Goal: Information Seeking & Learning: Learn about a topic

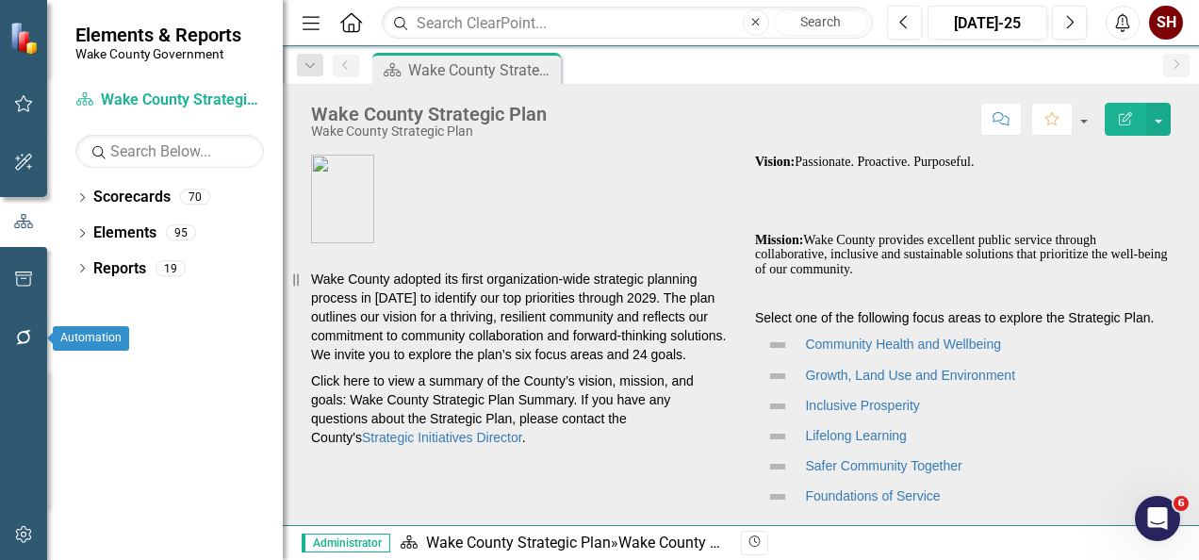
click at [23, 339] on icon "button" at bounding box center [24, 337] width 20 height 15
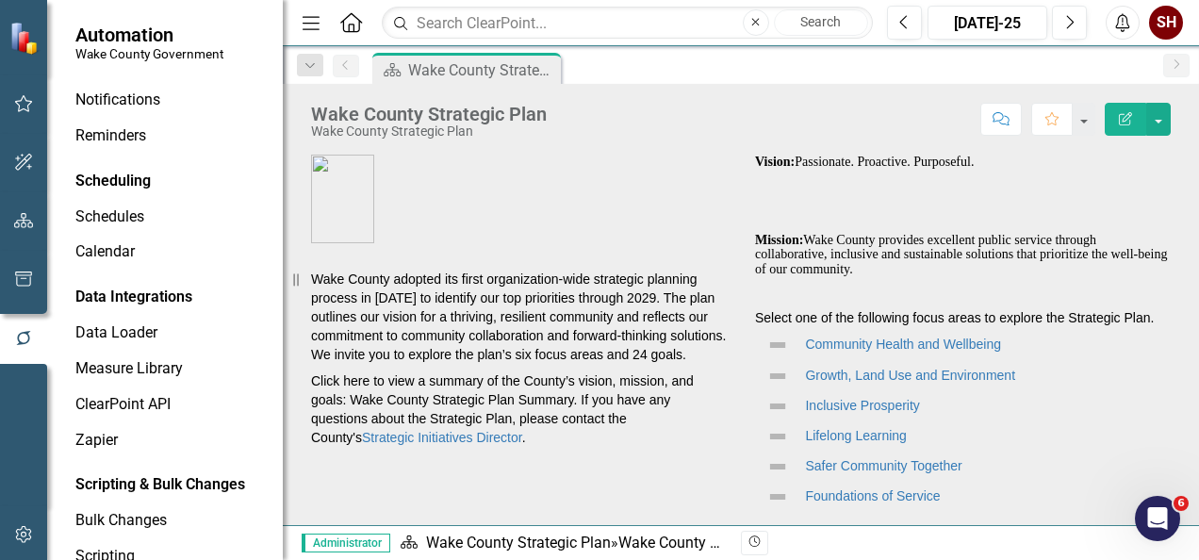
scroll to position [138, 0]
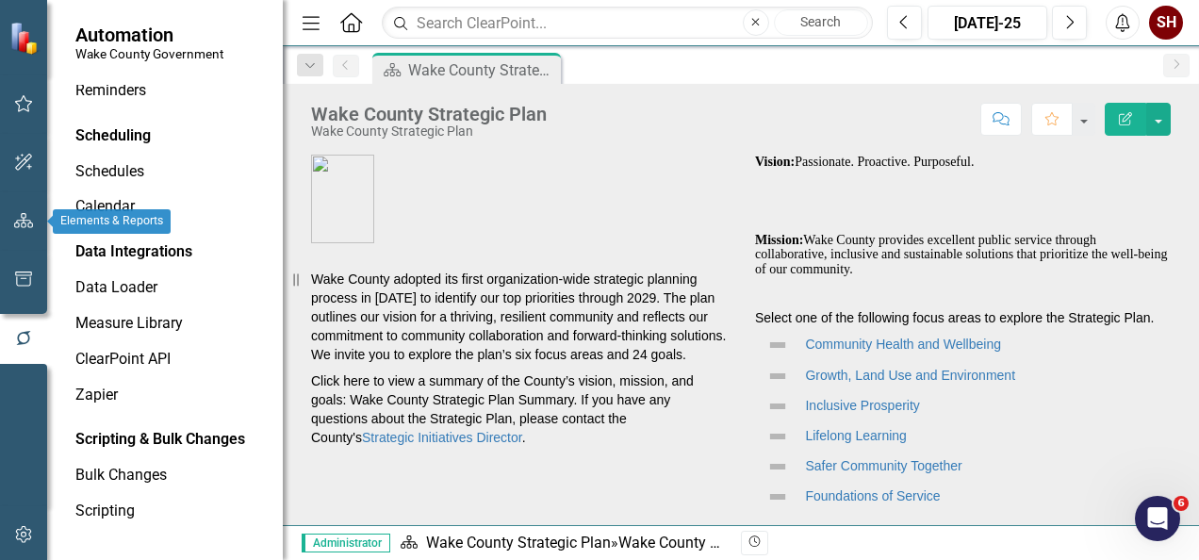
click at [28, 224] on icon "button" at bounding box center [24, 220] width 20 height 15
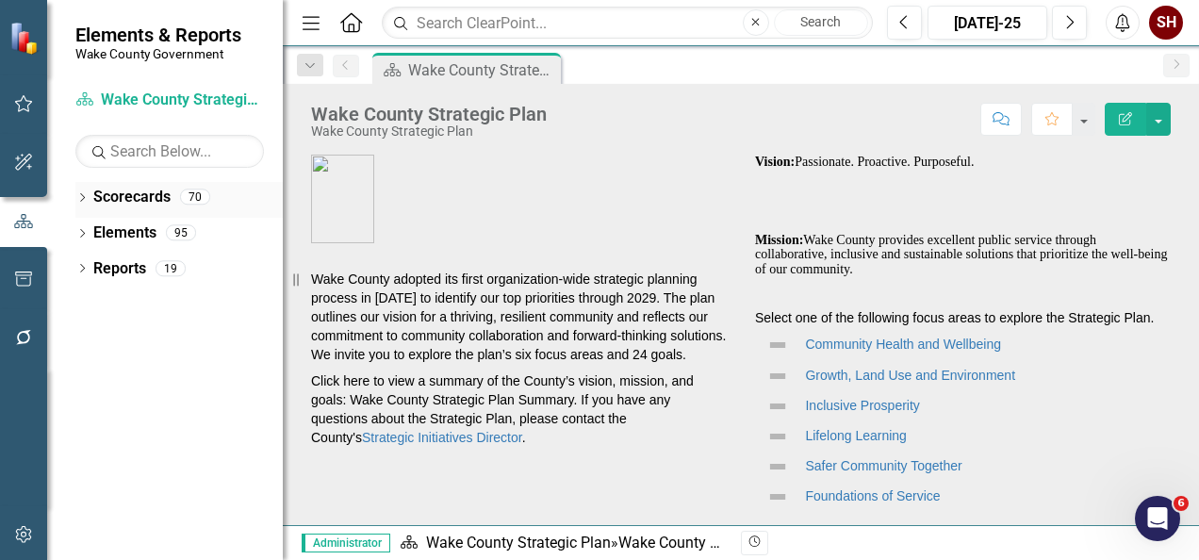
click at [84, 194] on icon "Dropdown" at bounding box center [81, 199] width 13 height 10
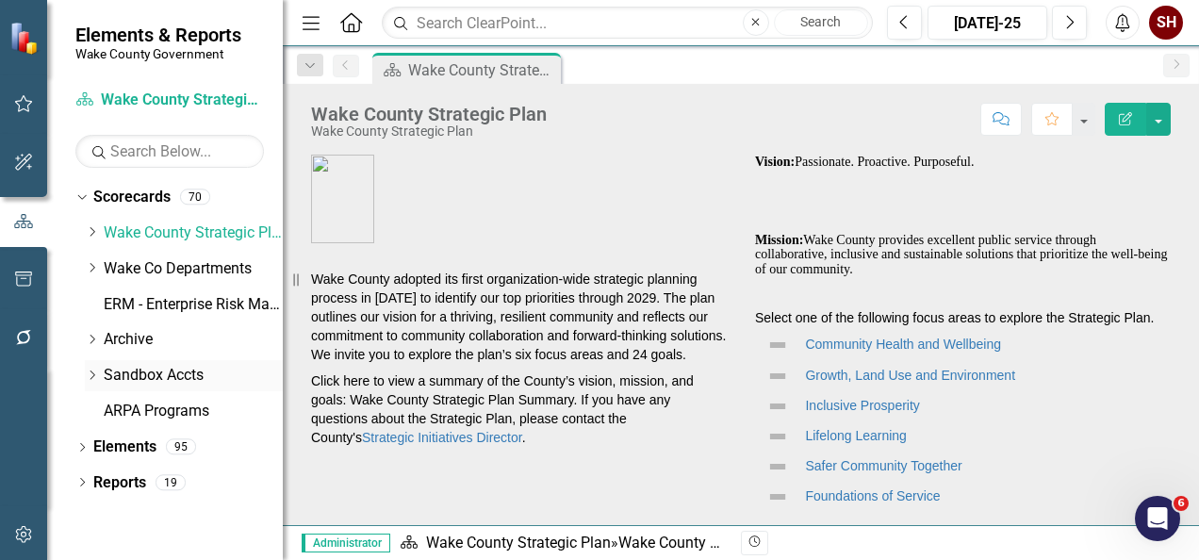
click at [95, 366] on div "Dropdown Sandbox Accts" at bounding box center [184, 375] width 198 height 31
click at [93, 367] on div "Dropdown" at bounding box center [92, 375] width 14 height 16
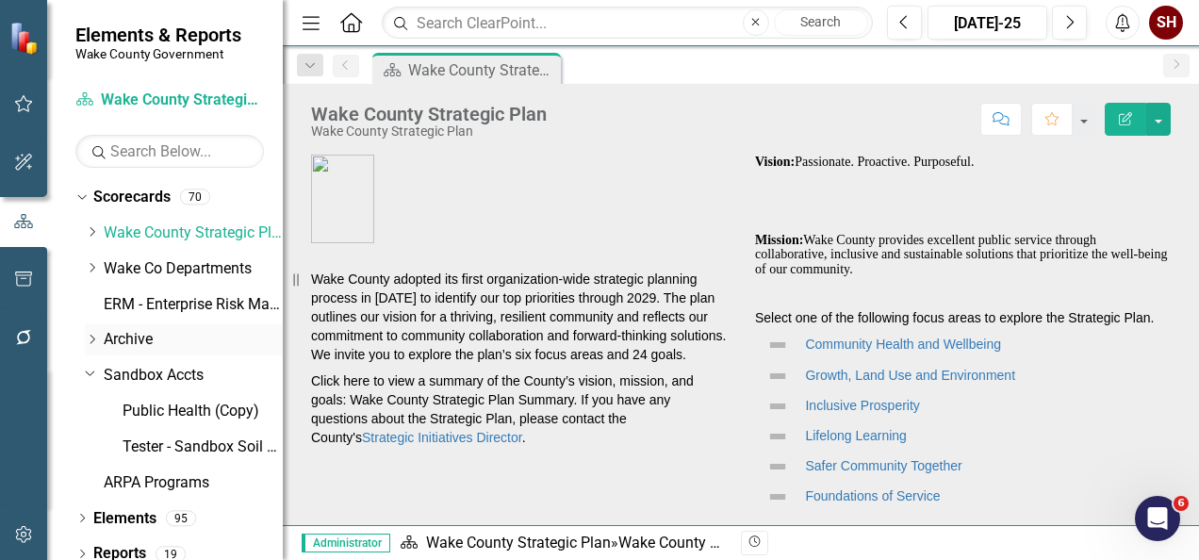
click at [90, 337] on icon "Dropdown" at bounding box center [92, 339] width 14 height 11
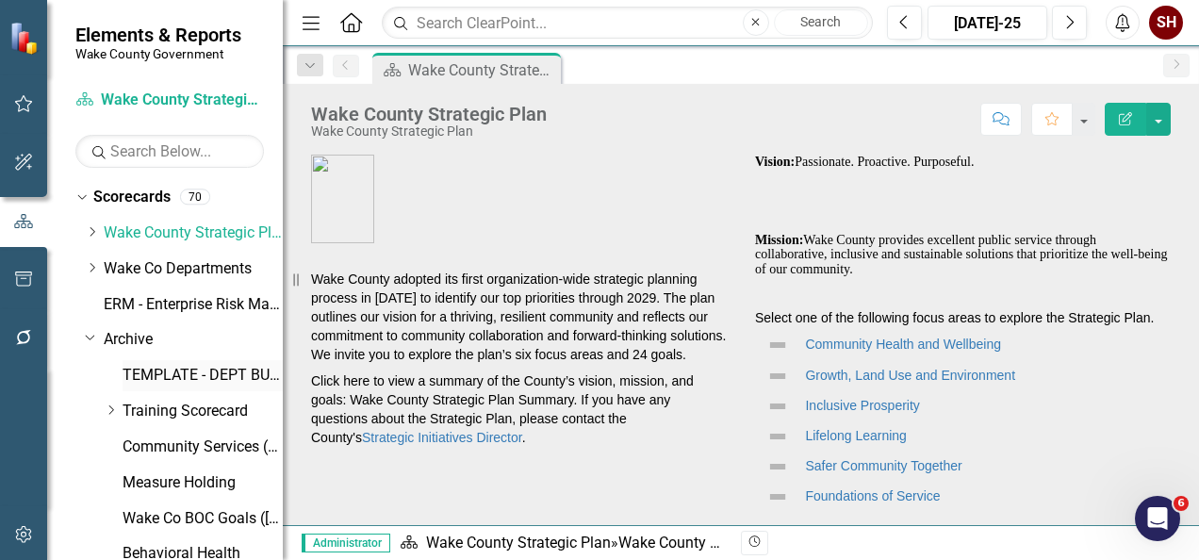
click at [215, 381] on link "TEMPLATE - DEPT BUSINESS PLAN" at bounding box center [202, 376] width 160 height 22
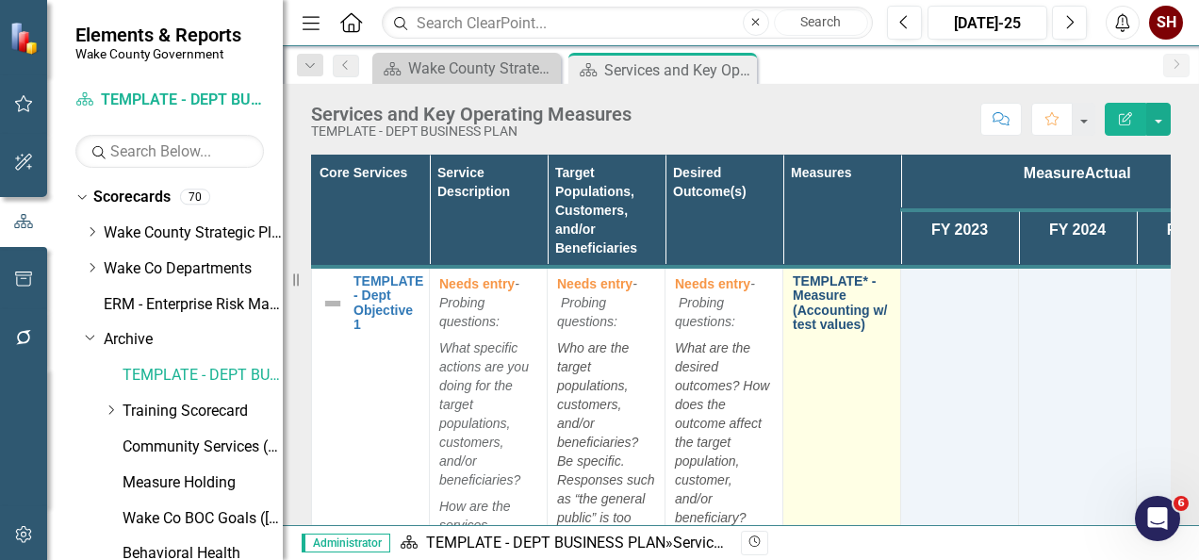
click at [840, 305] on link "TEMPLATE* - Measure (Accounting w/ test values)" at bounding box center [841, 303] width 98 height 58
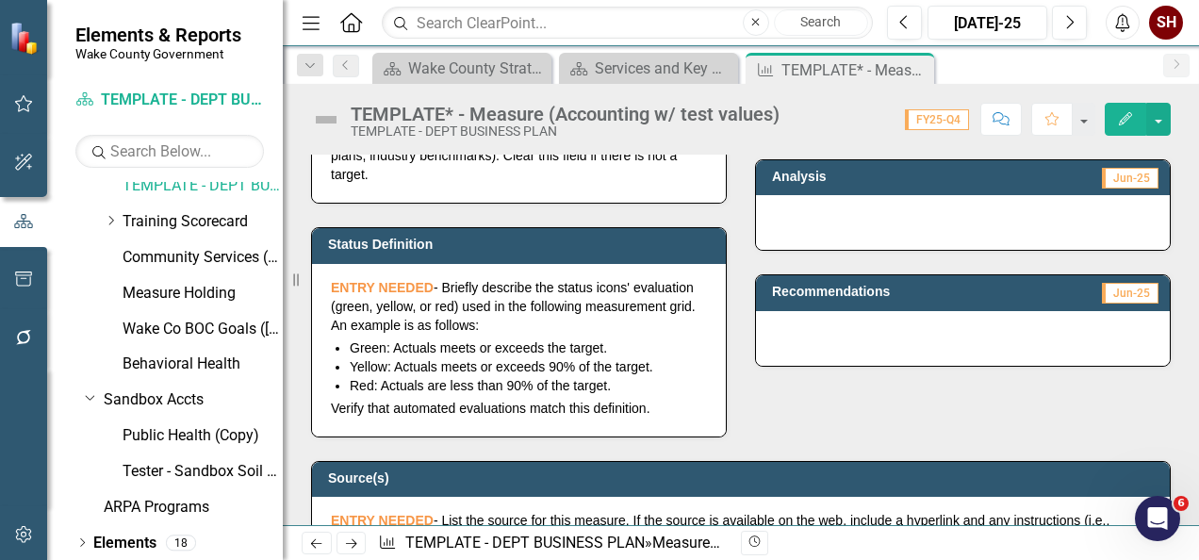
scroll to position [228, 0]
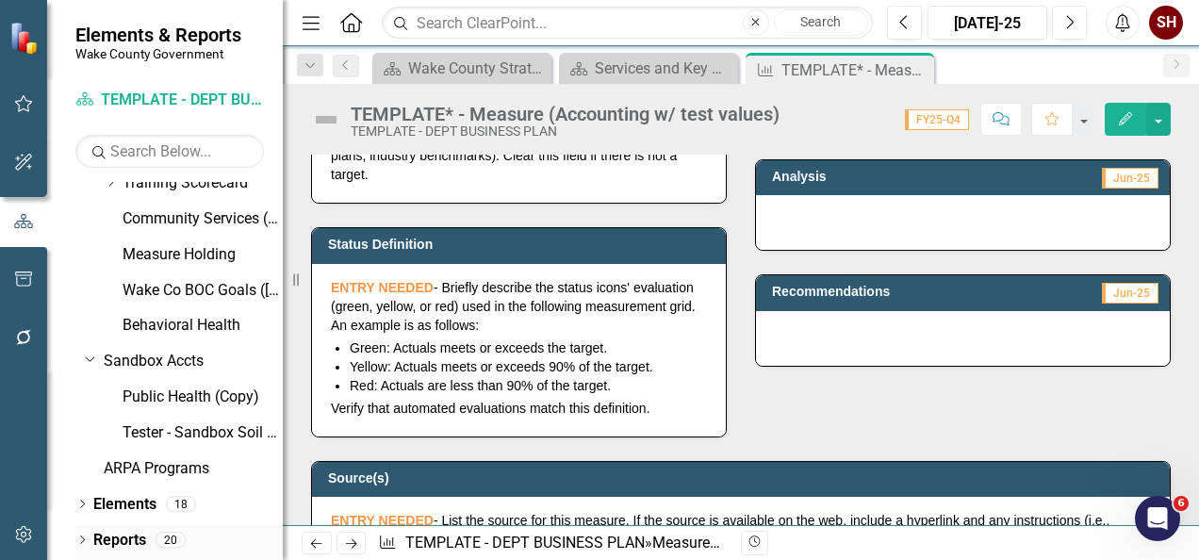
click at [78, 542] on icon "Dropdown" at bounding box center [81, 541] width 13 height 10
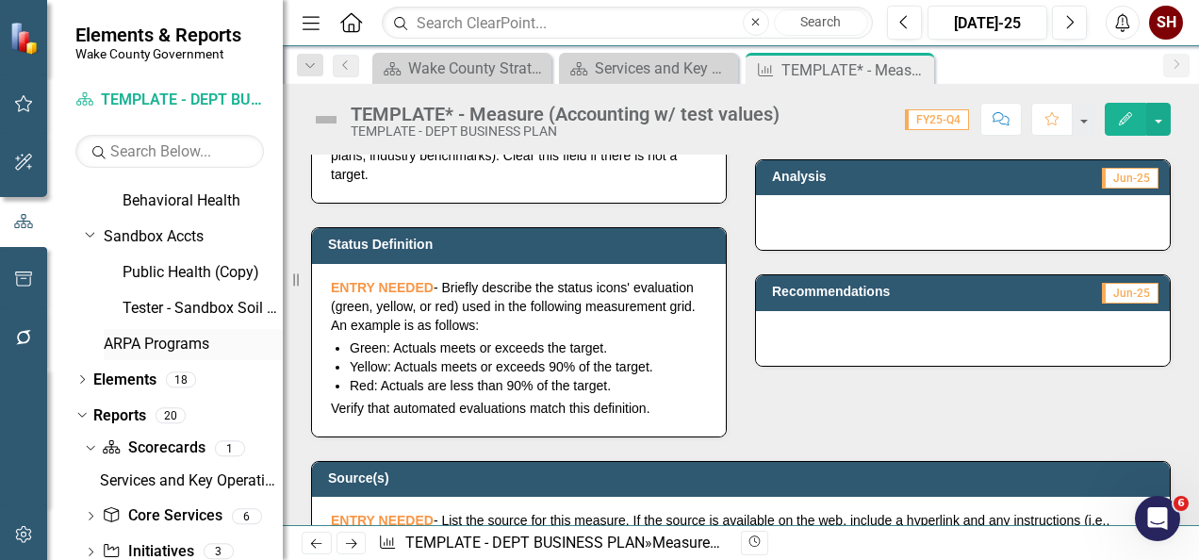
scroll to position [428, 0]
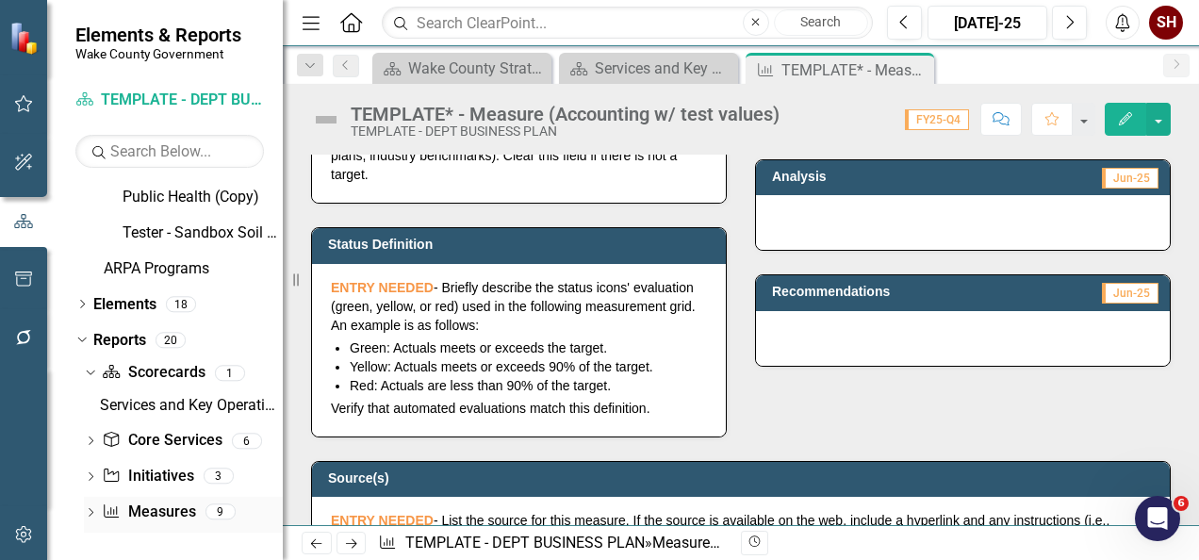
click at [92, 506] on div "Dropdown" at bounding box center [90, 514] width 13 height 16
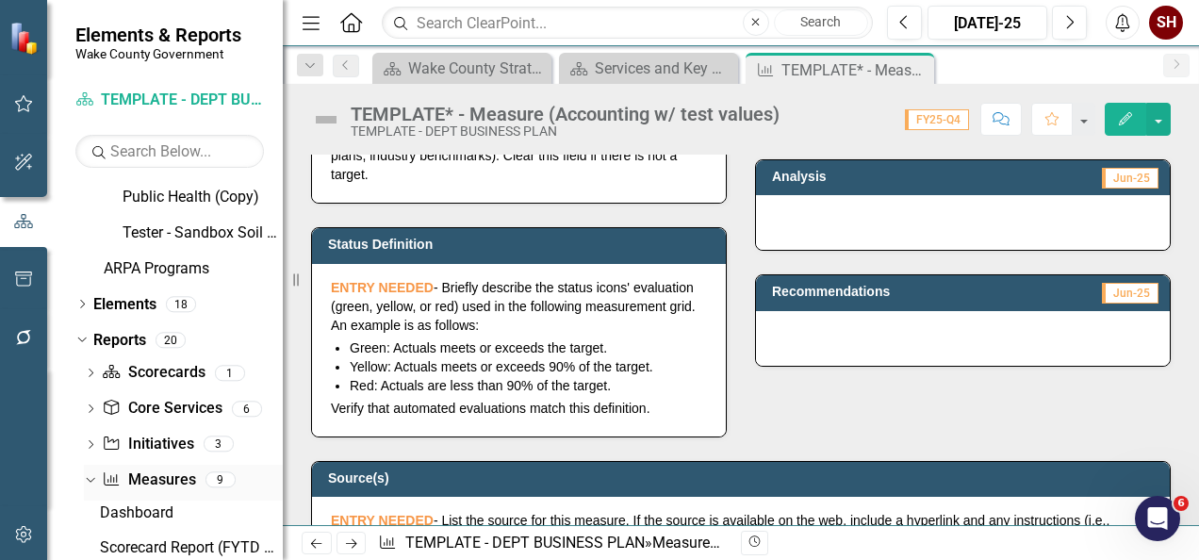
click at [153, 479] on link "Measure Measures" at bounding box center [148, 480] width 93 height 22
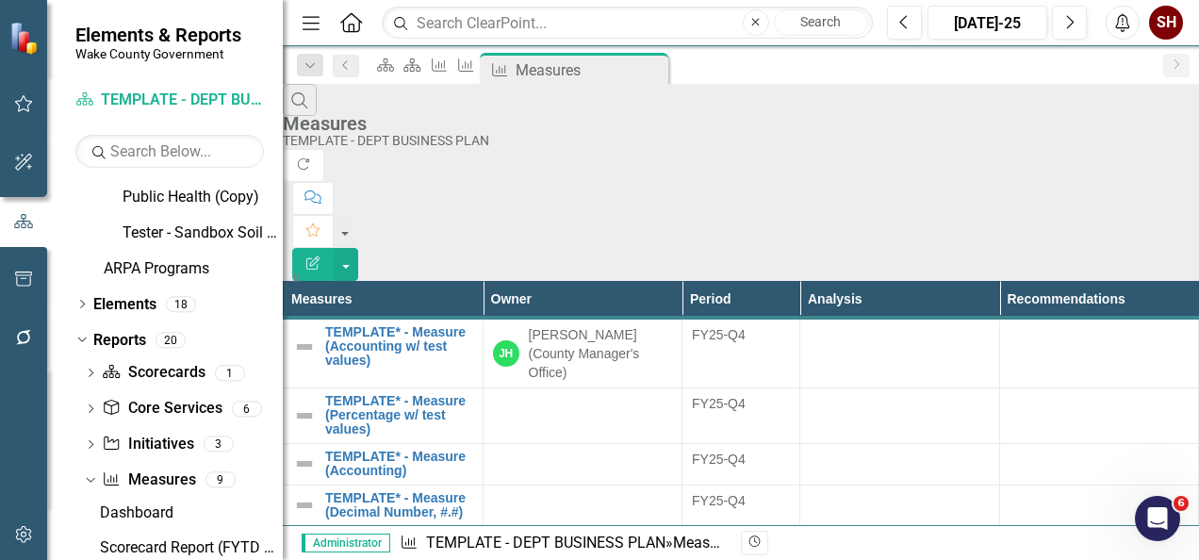
drag, startPoint x: 351, startPoint y: 11, endPoint x: 361, endPoint y: 60, distance: 49.9
click at [351, 11] on link "Home" at bounding box center [351, 22] width 24 height 28
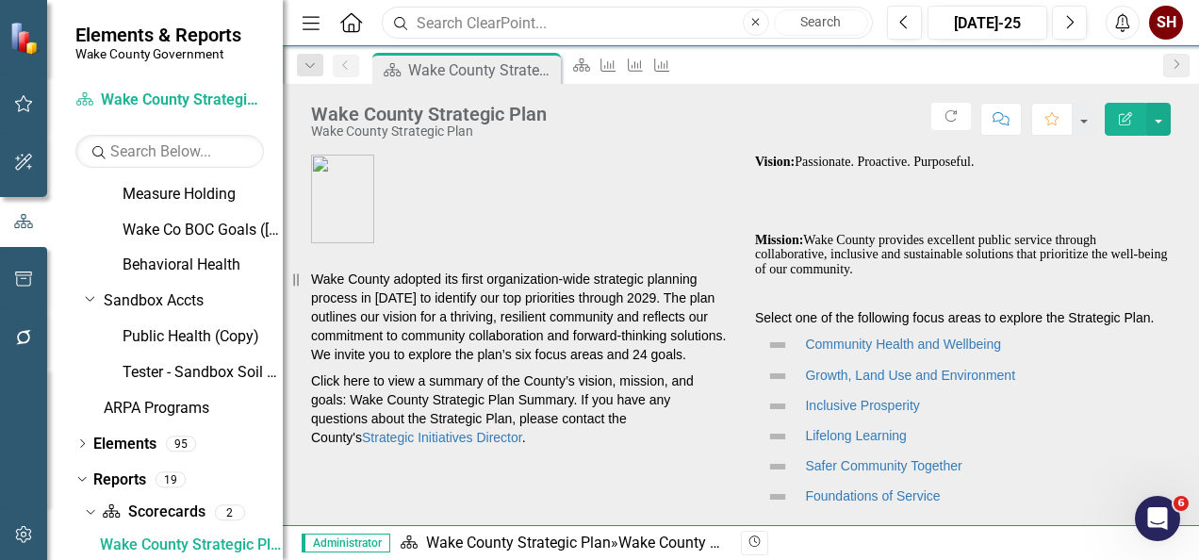
click at [536, 9] on input "text" at bounding box center [627, 23] width 491 height 33
drag, startPoint x: 473, startPoint y: 45, endPoint x: 66, endPoint y: 87, distance: 409.2
click at [73, 84] on div "Elements & Reports Wake County Government Scorecard Wake County Strategic Plan …" at bounding box center [599, 280] width 1199 height 560
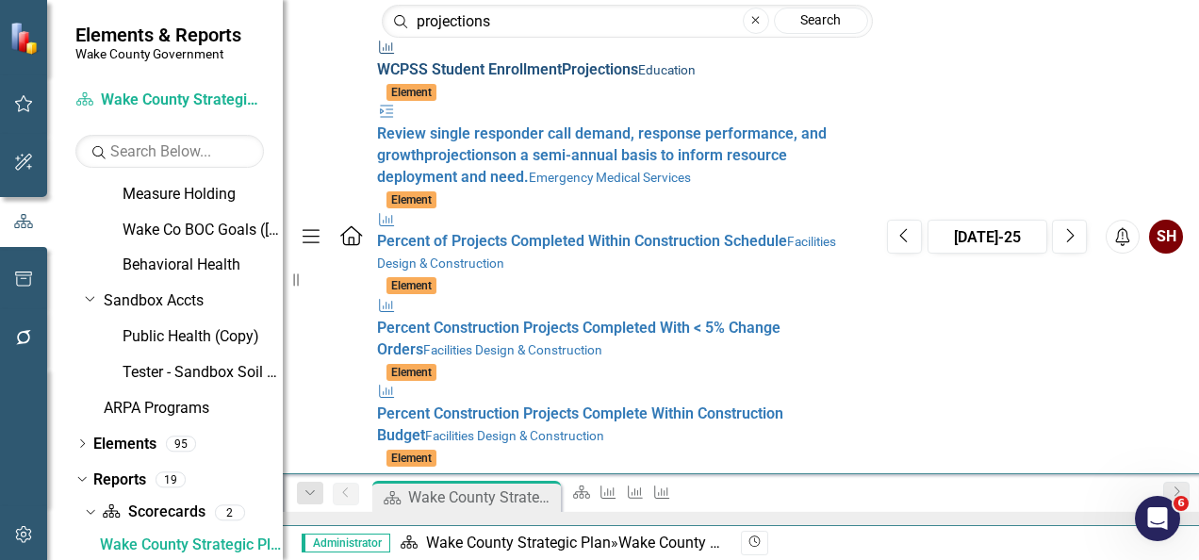
click at [638, 68] on small "Education" at bounding box center [666, 69] width 57 height 15
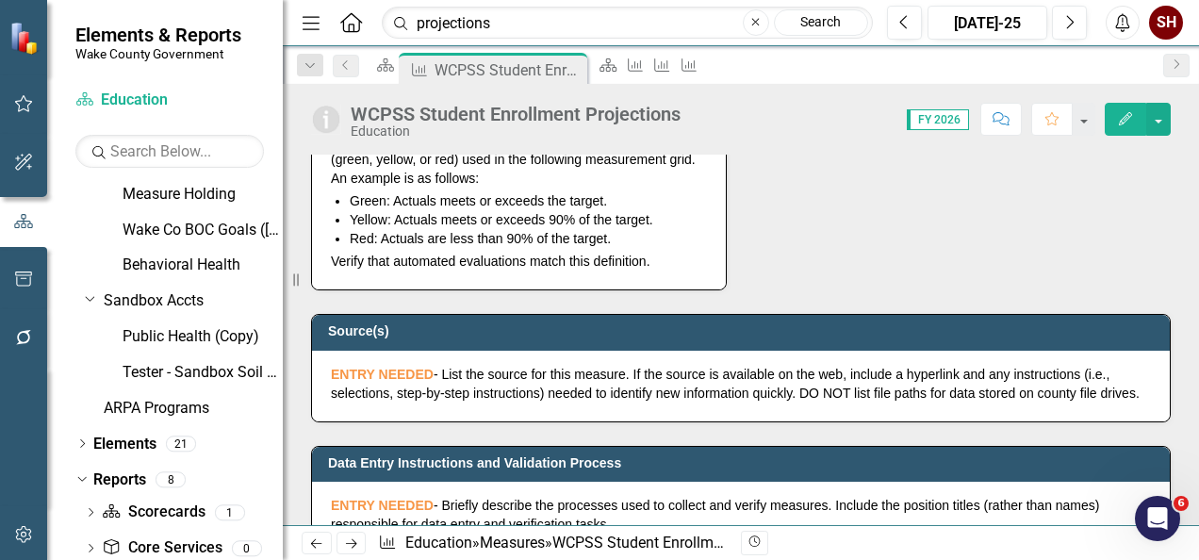
scroll to position [668, 0]
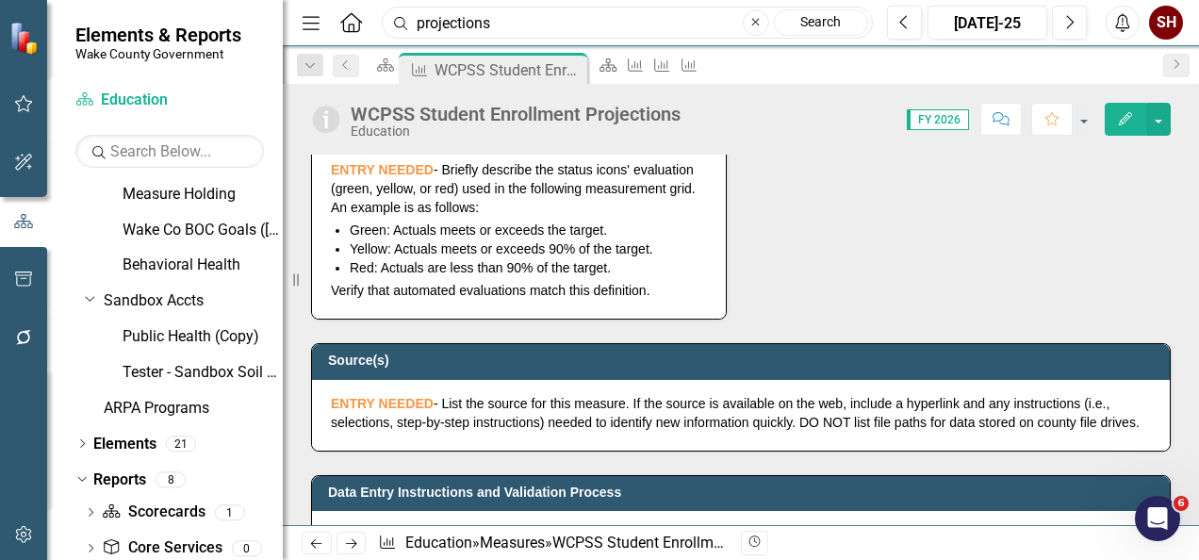
click at [537, 24] on input "projections" at bounding box center [627, 23] width 491 height 33
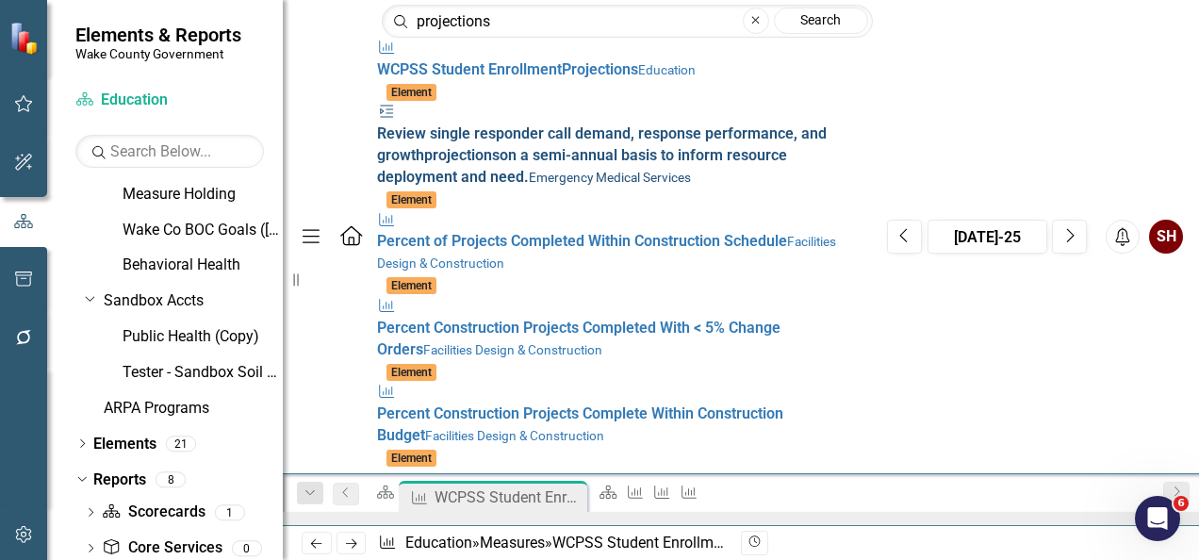
click at [558, 170] on small "Emergency Medical Services" at bounding box center [610, 177] width 162 height 15
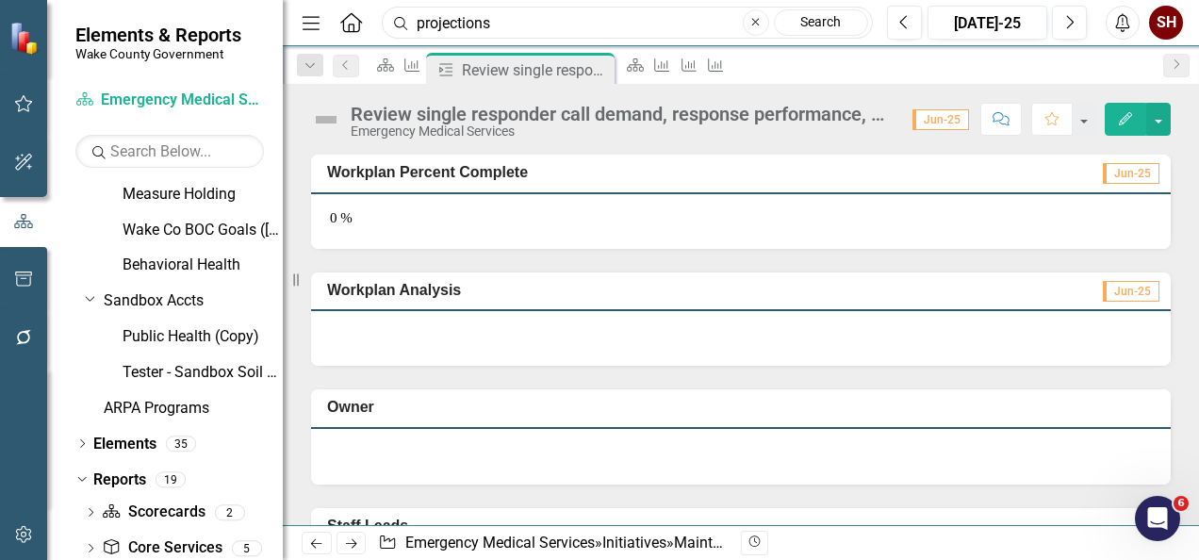
click at [535, 33] on input "projections" at bounding box center [627, 23] width 491 height 33
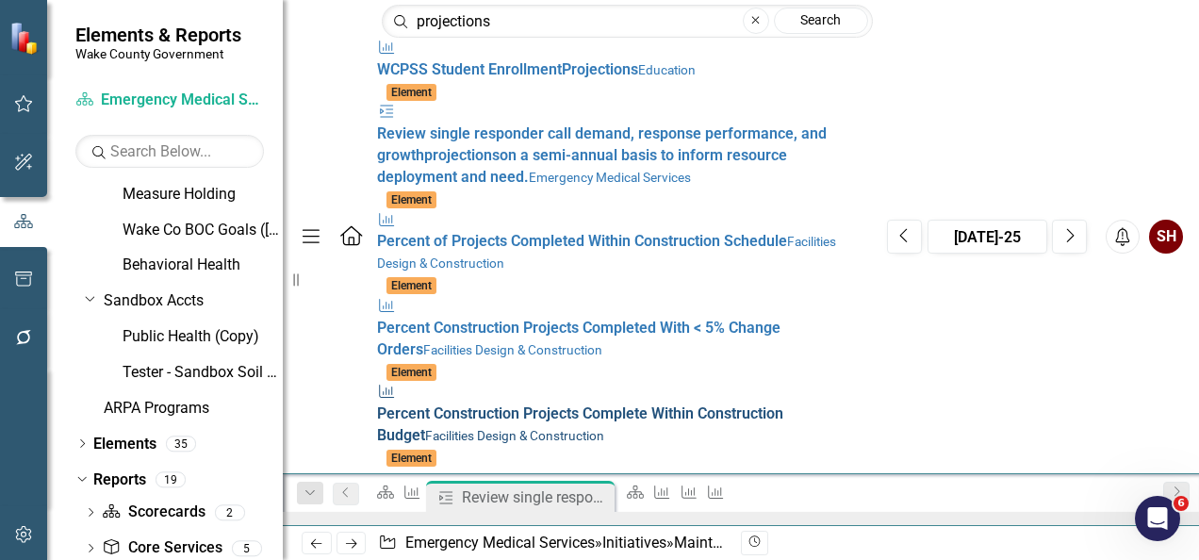
click at [486, 404] on span "Percent Construction Projects Complete Within Construction Budget" at bounding box center [580, 424] width 406 height 40
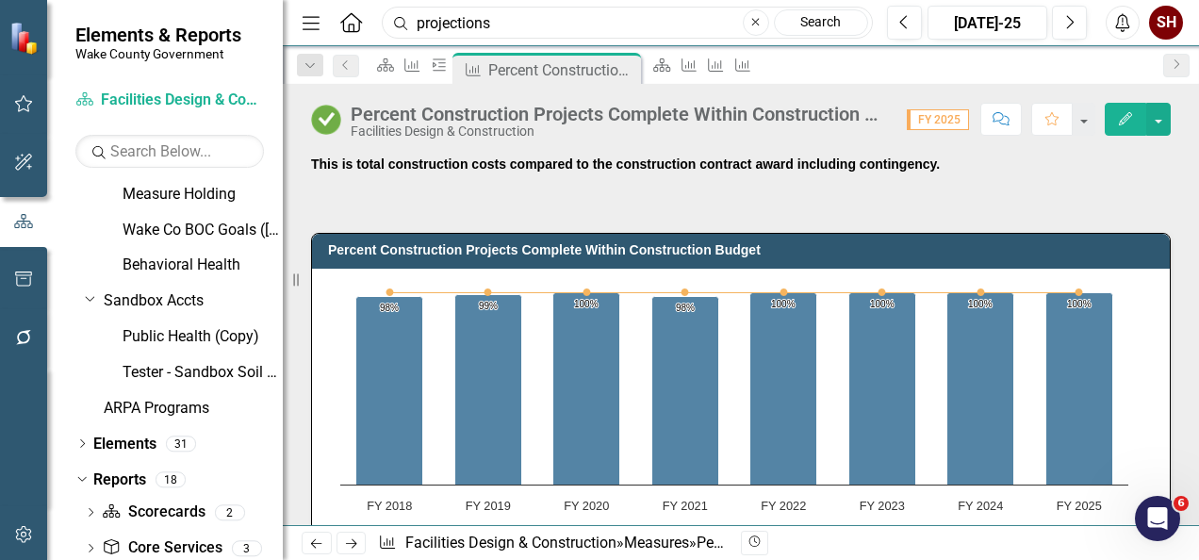
click at [565, 15] on input "projections" at bounding box center [627, 23] width 491 height 33
type input "p"
click at [351, 21] on icon "Home" at bounding box center [350, 22] width 24 height 20
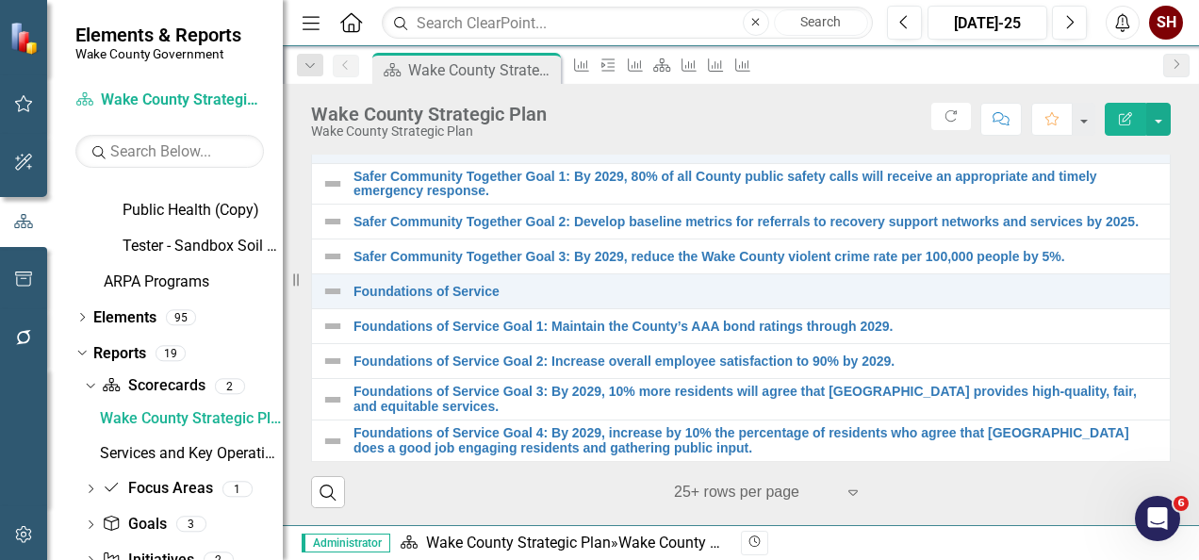
scroll to position [498, 0]
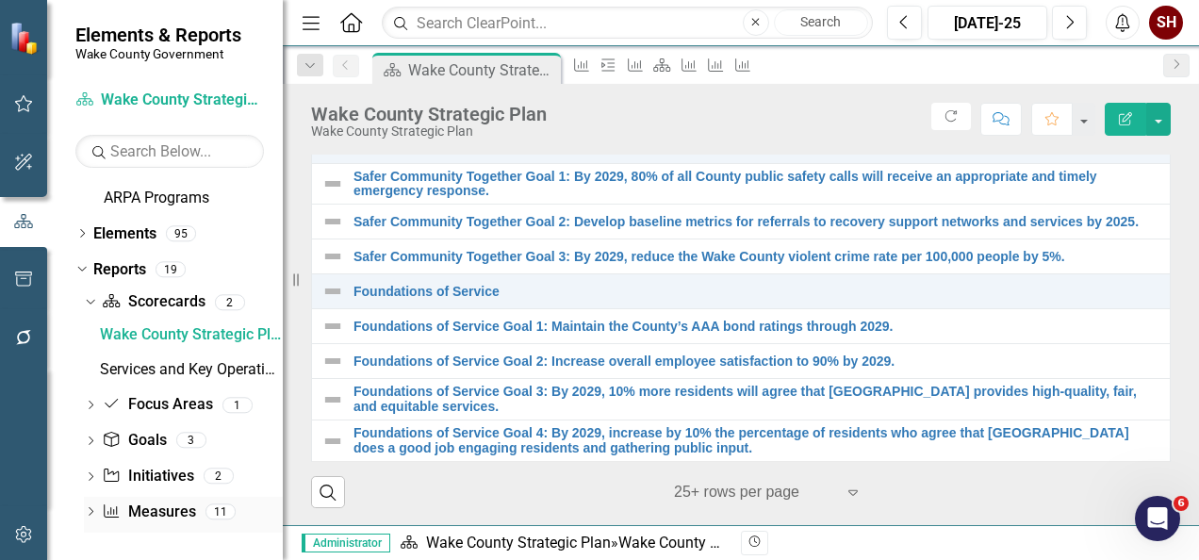
click at [89, 504] on div "Dropdown Measure Measures 11" at bounding box center [183, 515] width 199 height 36
click at [85, 510] on icon "Dropdown" at bounding box center [90, 513] width 13 height 10
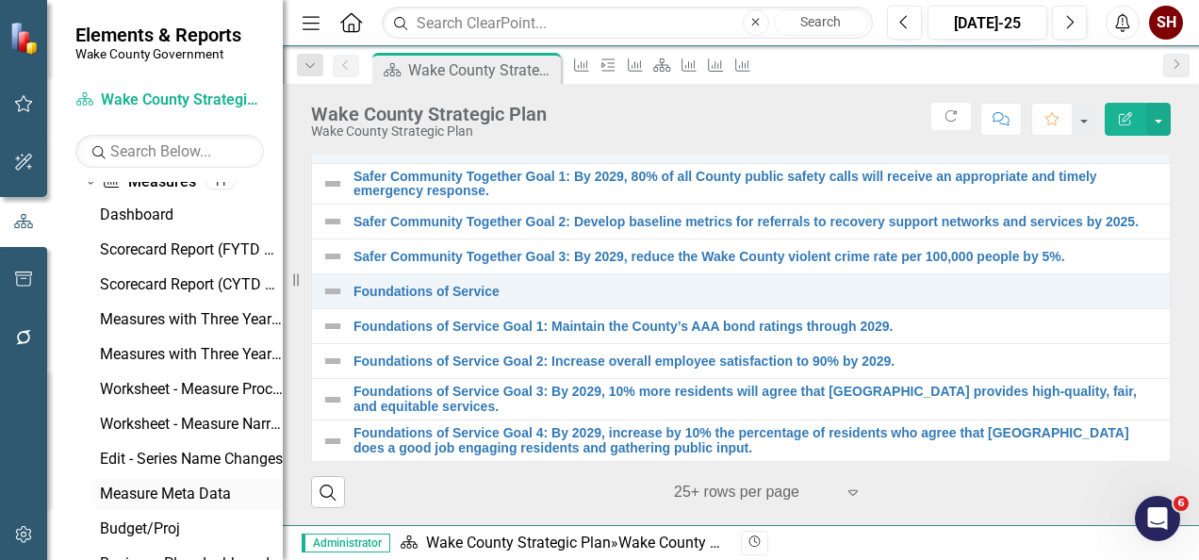
scroll to position [812, 0]
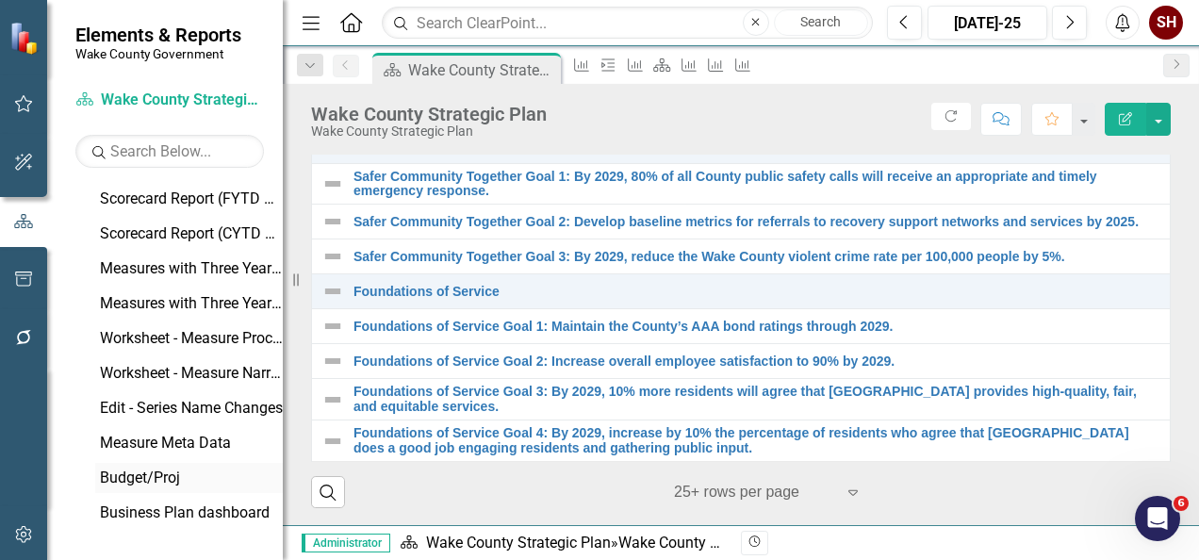
click at [130, 473] on div "Budget/Proj" at bounding box center [191, 477] width 183 height 17
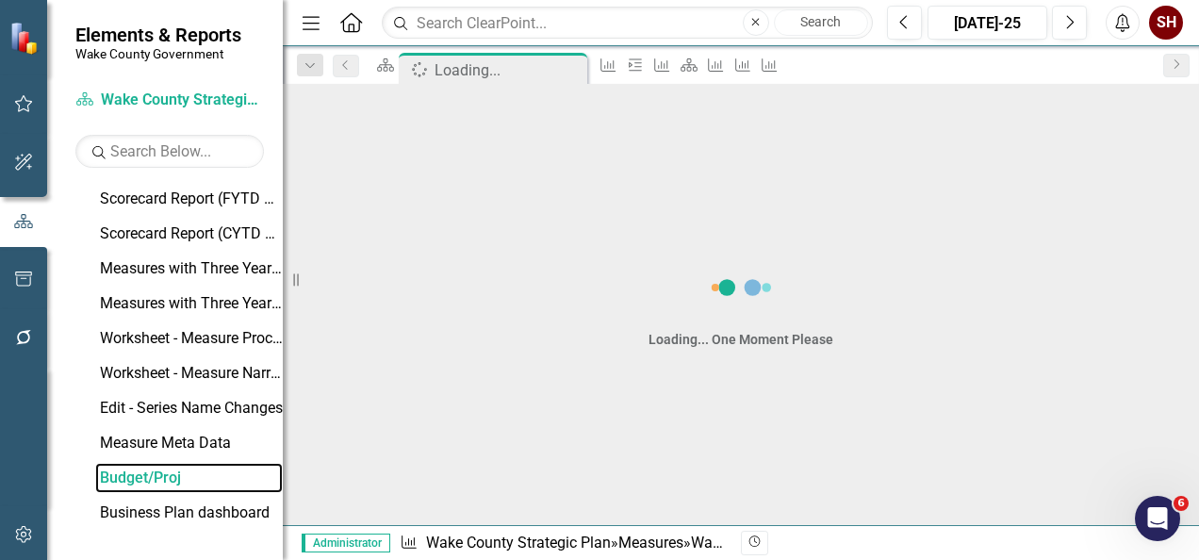
scroll to position [744, 0]
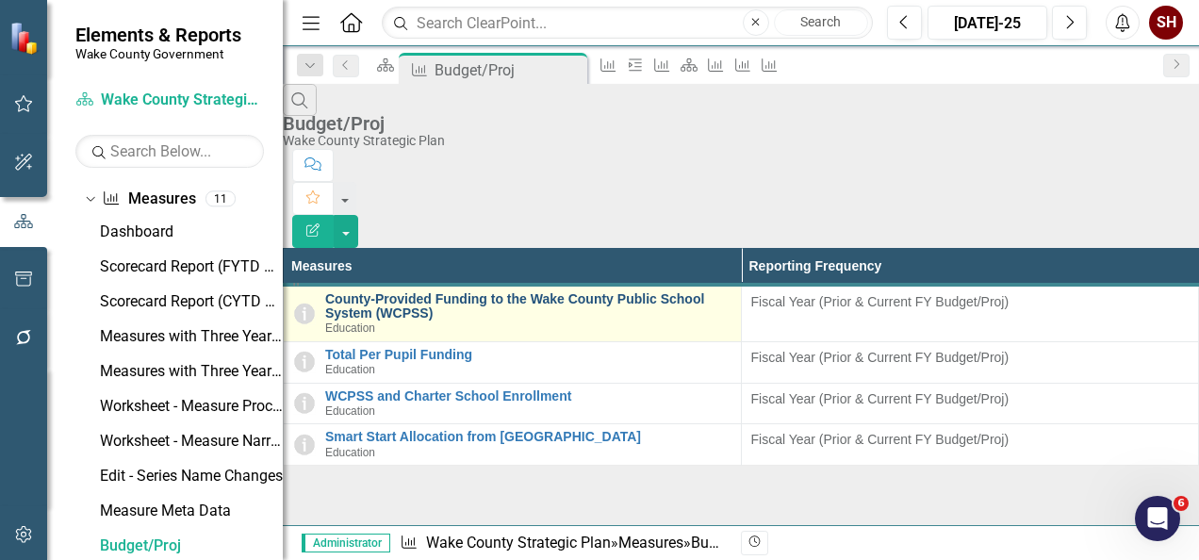
click at [465, 292] on link "County-Provided Funding to the Wake County Public School System (WCPSS)" at bounding box center [528, 306] width 406 height 29
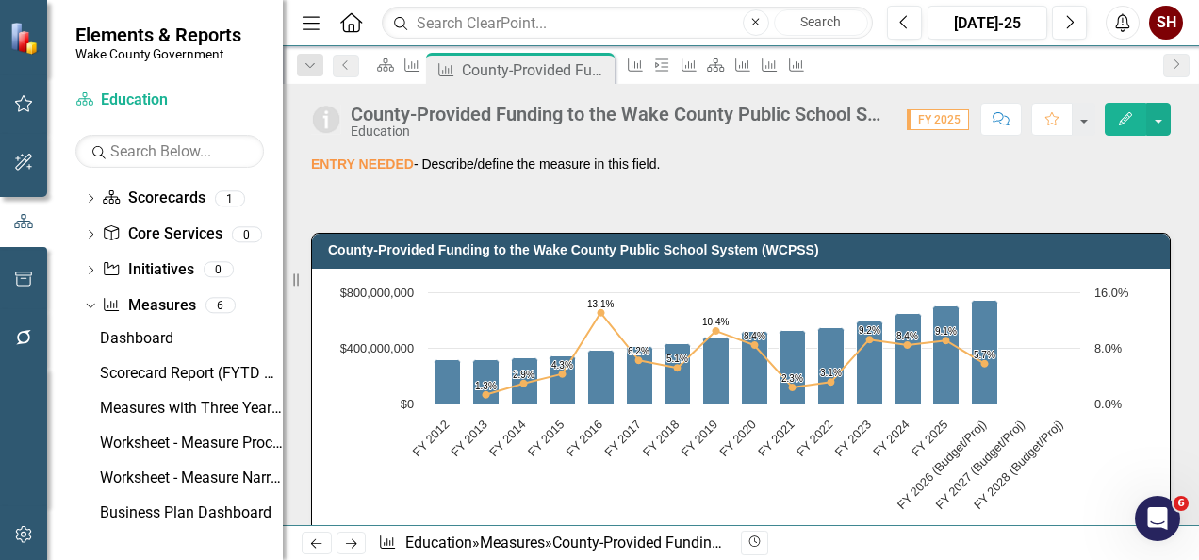
click at [30, 44] on img at bounding box center [26, 38] width 37 height 37
click at [30, 44] on img at bounding box center [25, 38] width 34 height 34
click at [90, 31] on span "Elements & Reports" at bounding box center [158, 35] width 166 height 23
click at [19, 35] on img at bounding box center [25, 38] width 35 height 35
click at [144, 98] on link "Scorecard Education" at bounding box center [169, 101] width 188 height 22
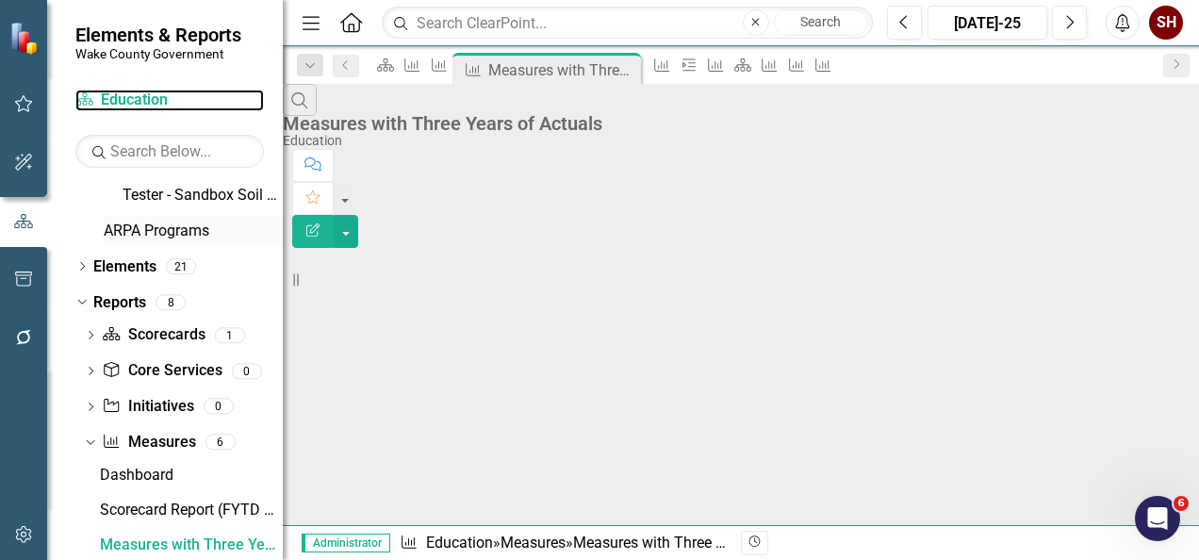
scroll to position [465, 0]
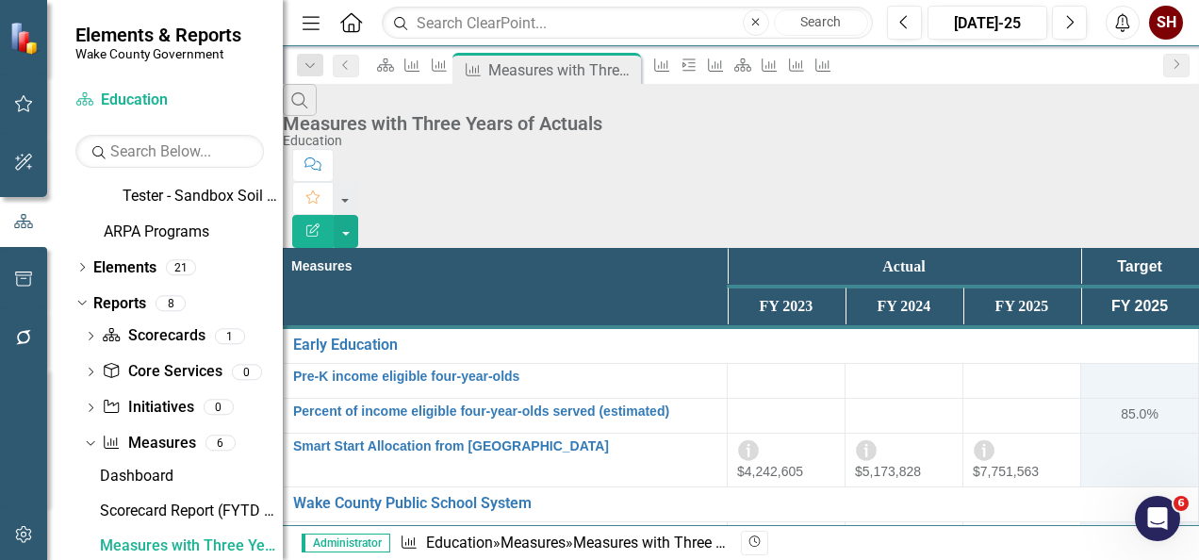
click at [136, 74] on div "Elements & Reports Wake County Government" at bounding box center [165, 42] width 236 height 85
drag, startPoint x: 136, startPoint y: 74, endPoint x: 165, endPoint y: 27, distance: 55.4
click at [136, 74] on div "Elements & Reports Wake County Government" at bounding box center [165, 42] width 236 height 85
drag, startPoint x: 165, startPoint y: 27, endPoint x: 347, endPoint y: 11, distance: 182.6
click at [168, 26] on span "Elements & Reports" at bounding box center [158, 35] width 166 height 23
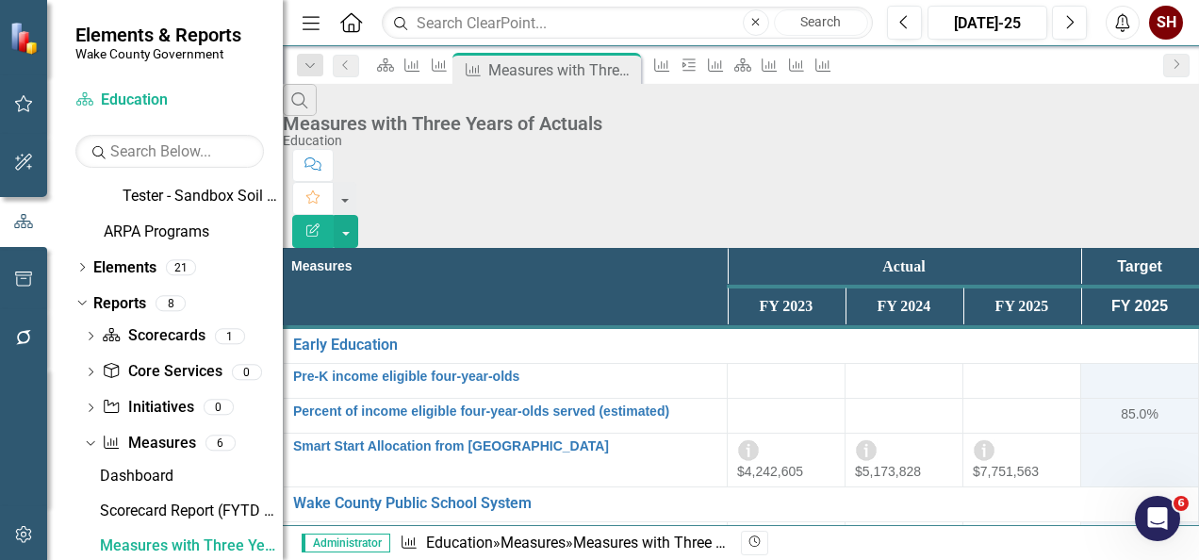
click at [357, 23] on icon "Home" at bounding box center [350, 22] width 24 height 20
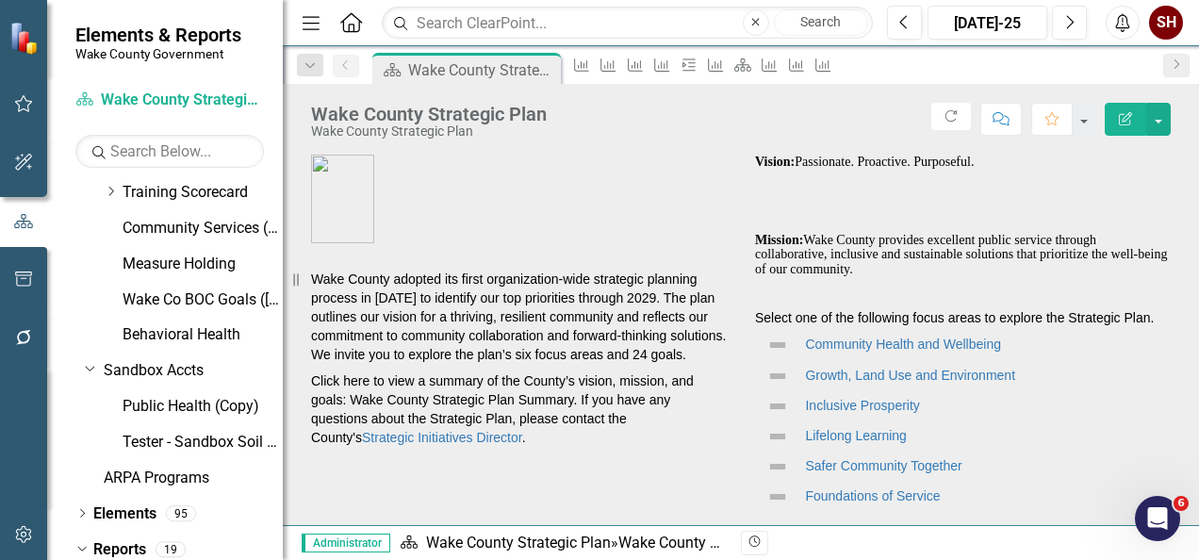
scroll to position [194, 0]
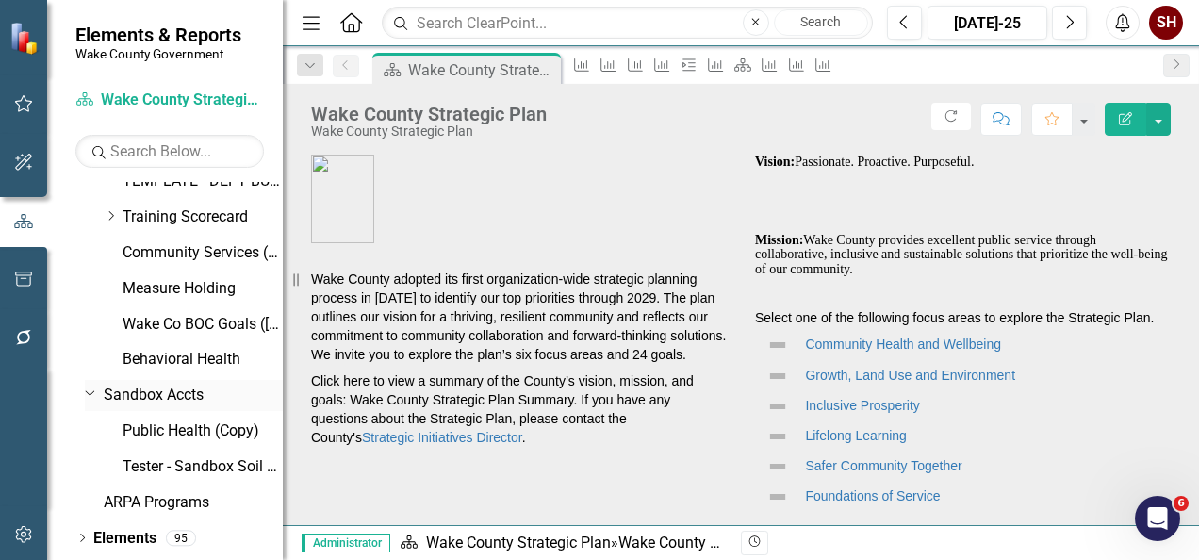
click at [92, 394] on icon "Dropdown" at bounding box center [90, 392] width 11 height 14
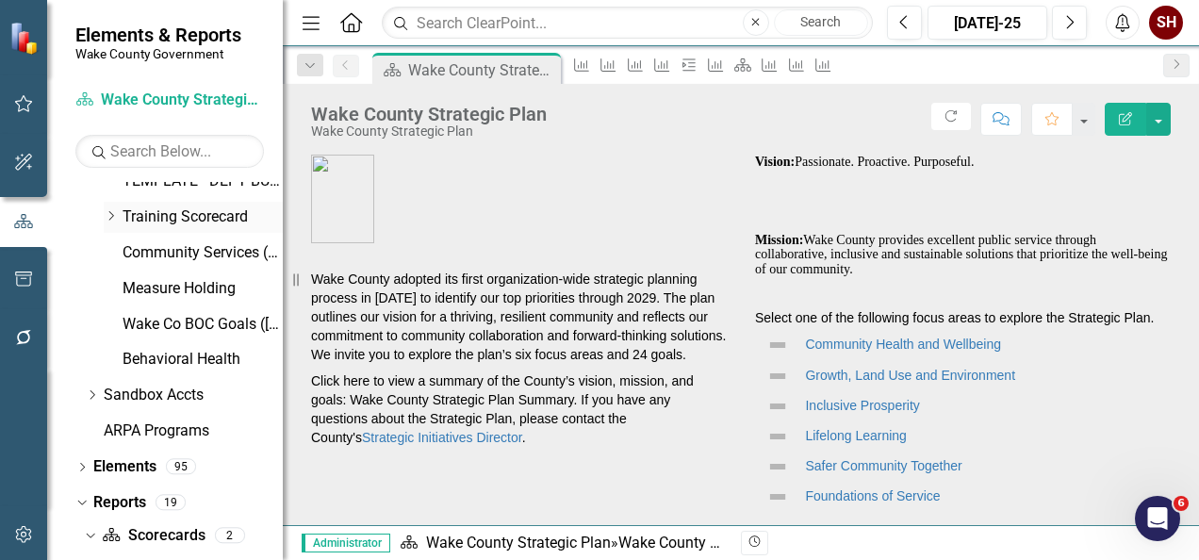
click at [112, 210] on icon "Dropdown" at bounding box center [111, 215] width 14 height 11
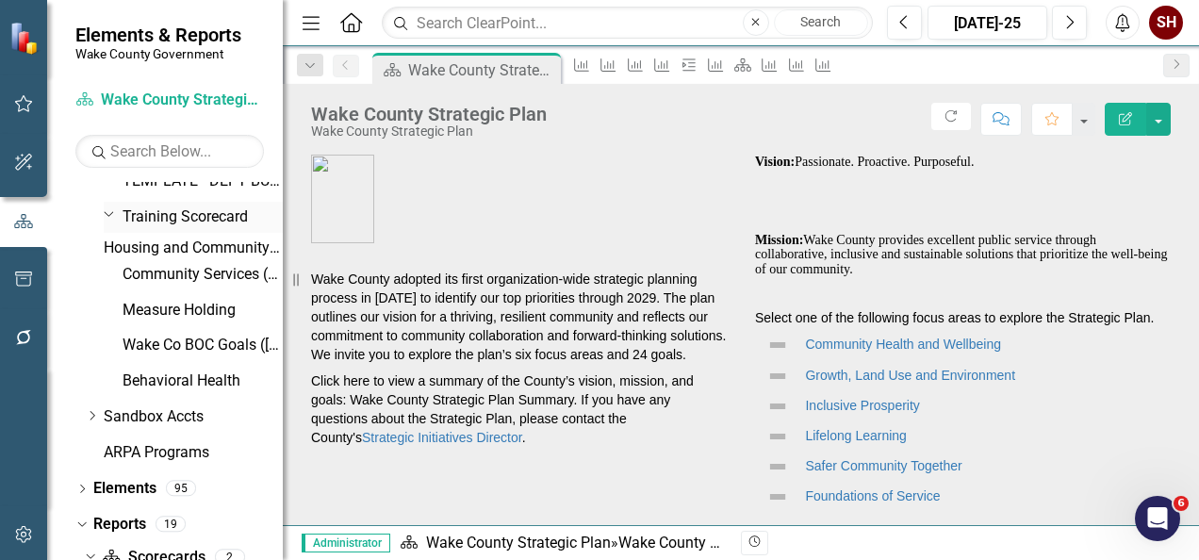
click at [107, 220] on div "Dropdown" at bounding box center [113, 216] width 19 height 9
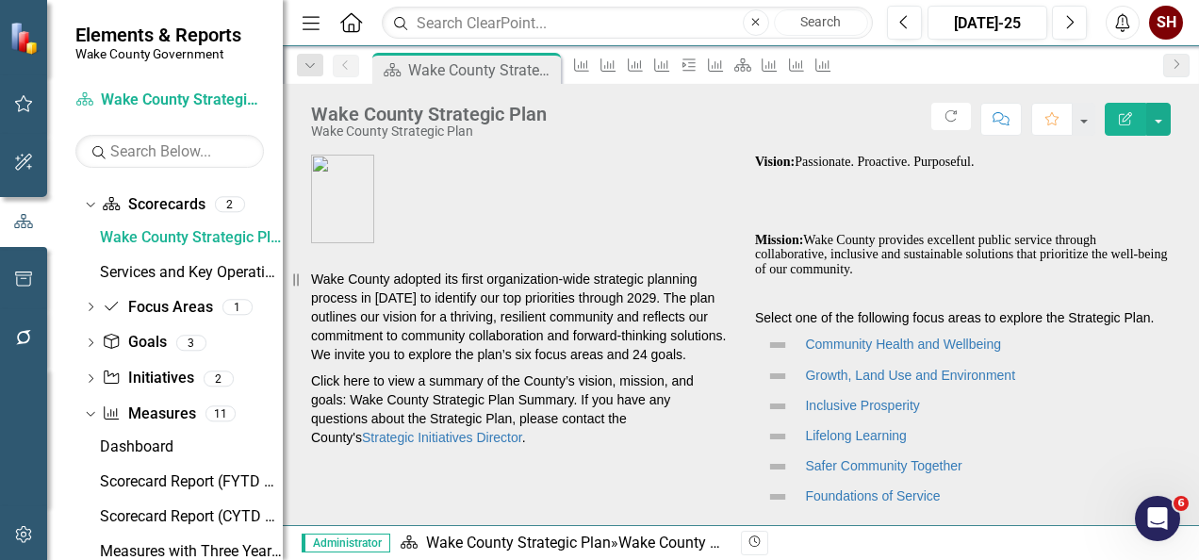
scroll to position [336, 0]
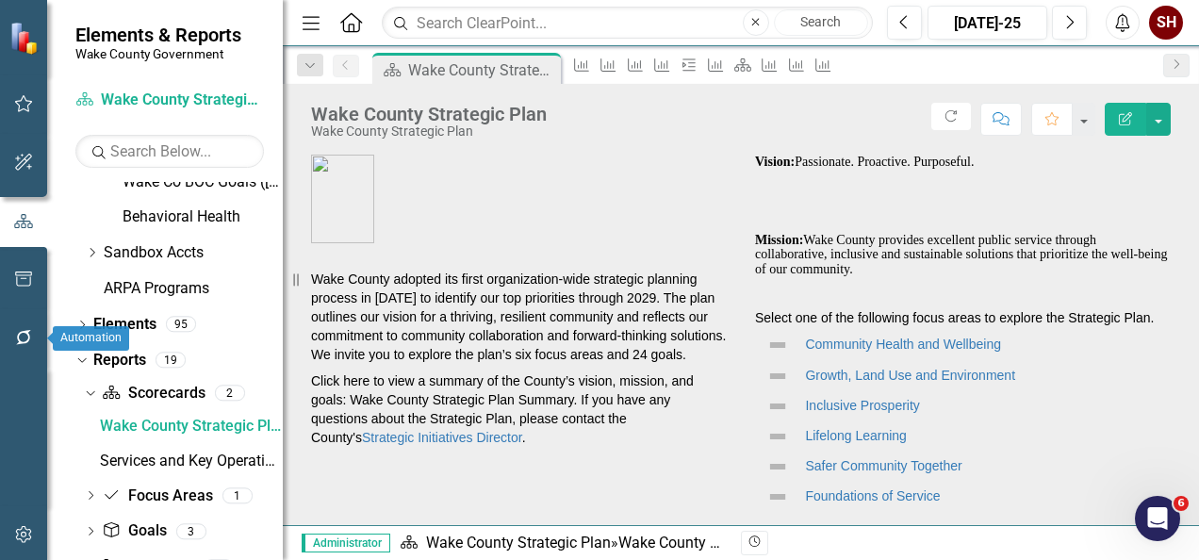
click at [33, 336] on icon "button" at bounding box center [24, 337] width 20 height 15
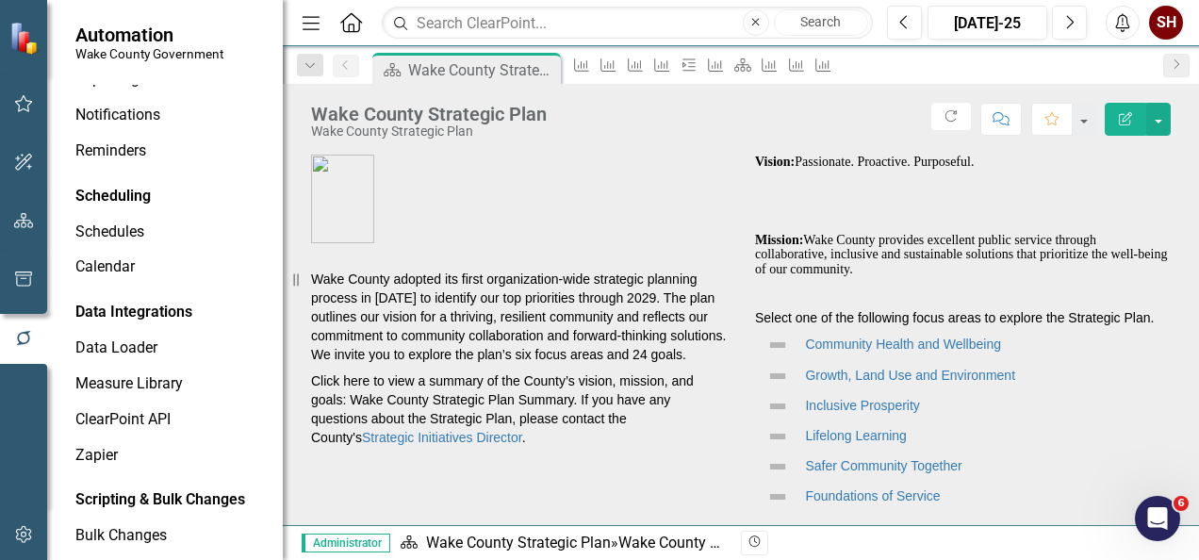
scroll to position [0, 0]
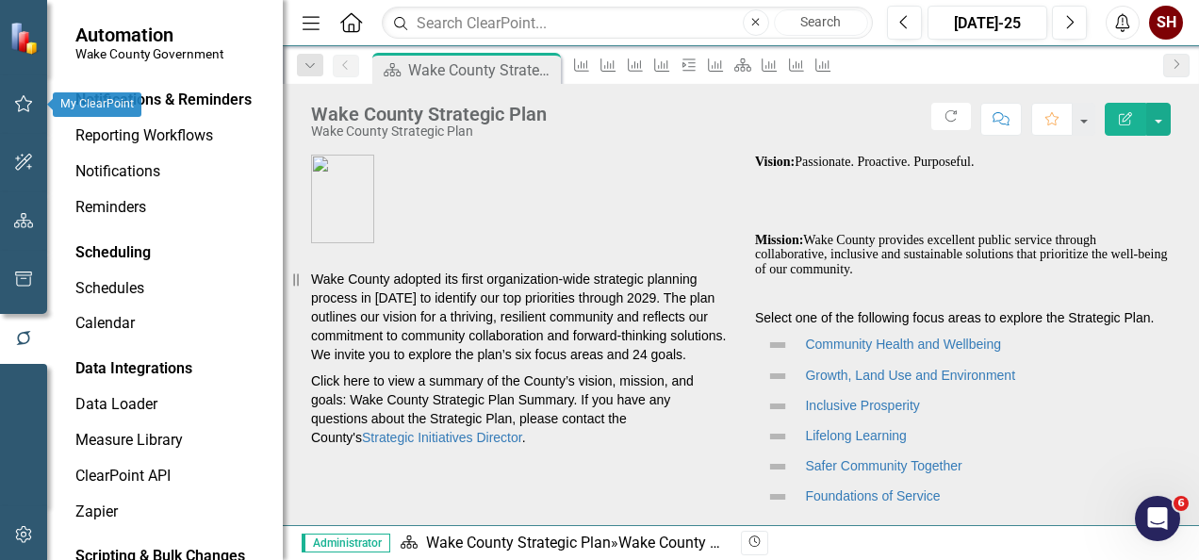
click at [19, 103] on icon "button" at bounding box center [24, 103] width 20 height 15
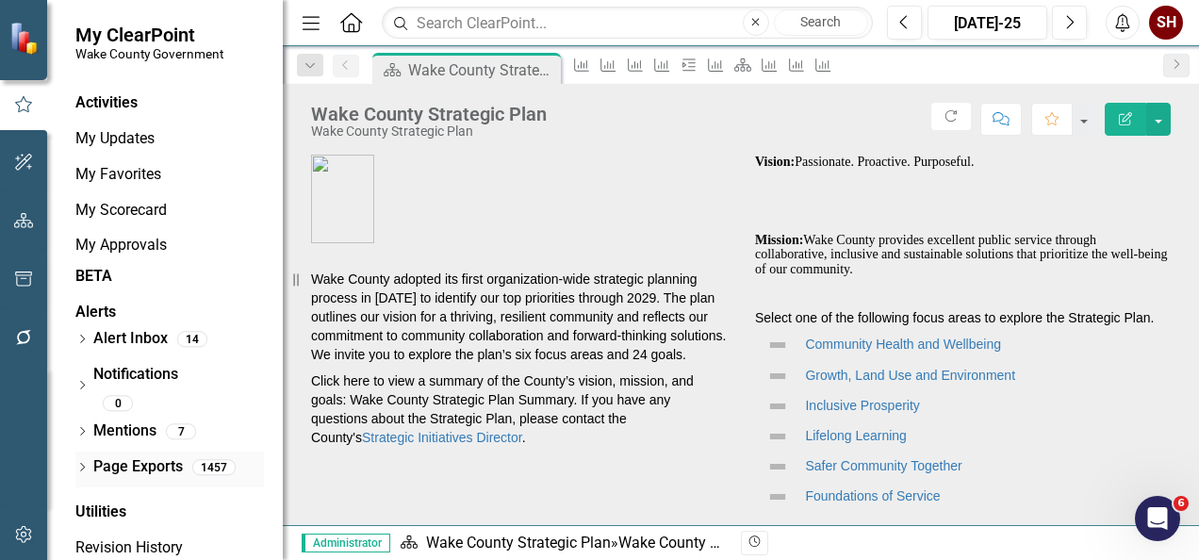
scroll to position [98, 0]
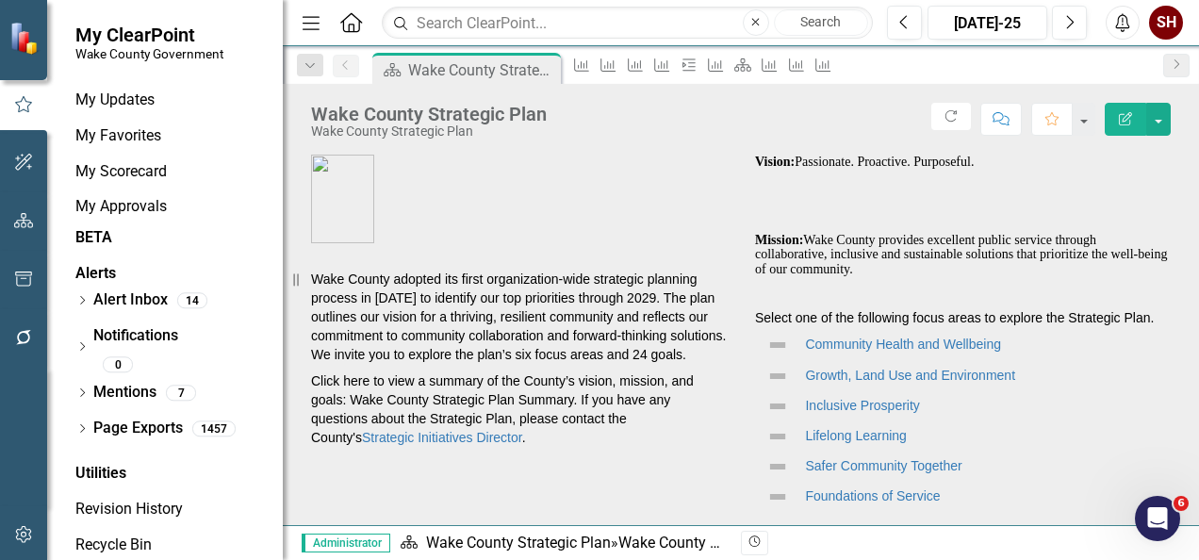
click at [28, 40] on img at bounding box center [25, 38] width 35 height 35
click at [33, 547] on button "button" at bounding box center [24, 535] width 42 height 40
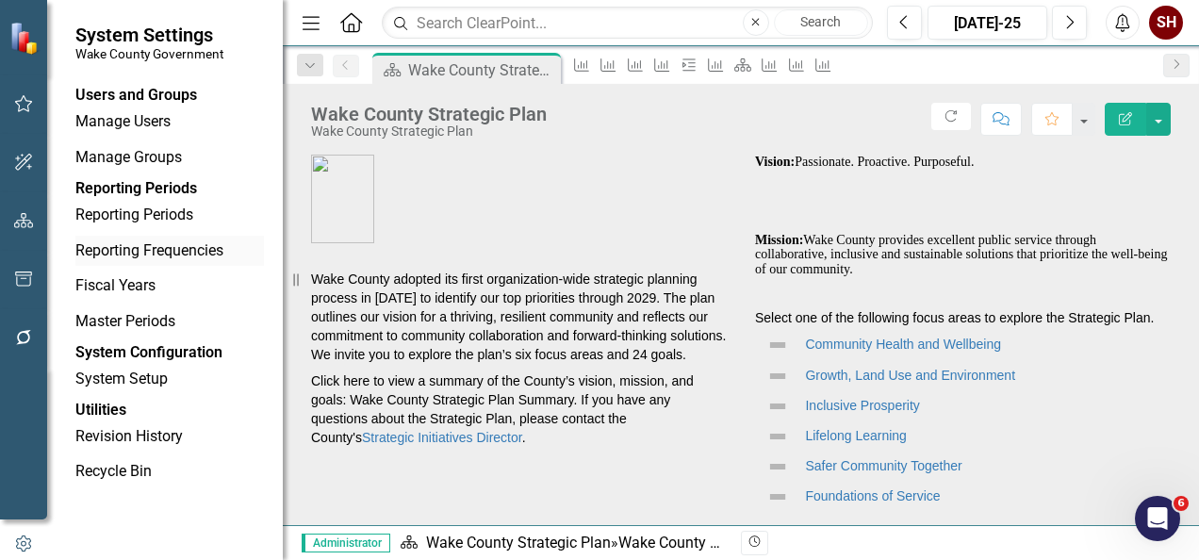
scroll to position [31, 0]
click at [1166, 15] on div "SH" at bounding box center [1166, 23] width 34 height 34
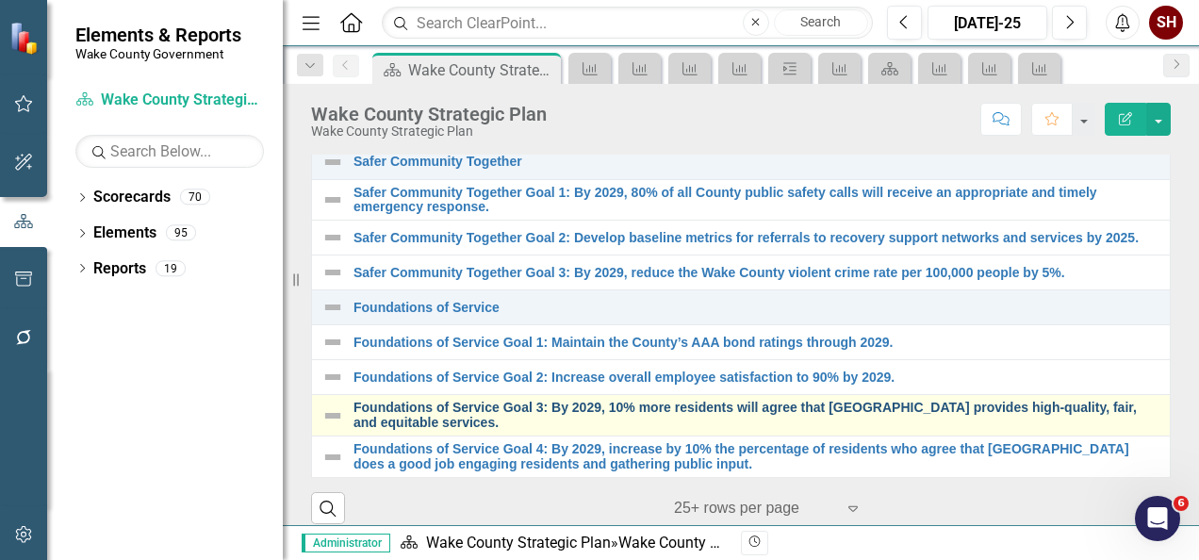
scroll to position [516, 0]
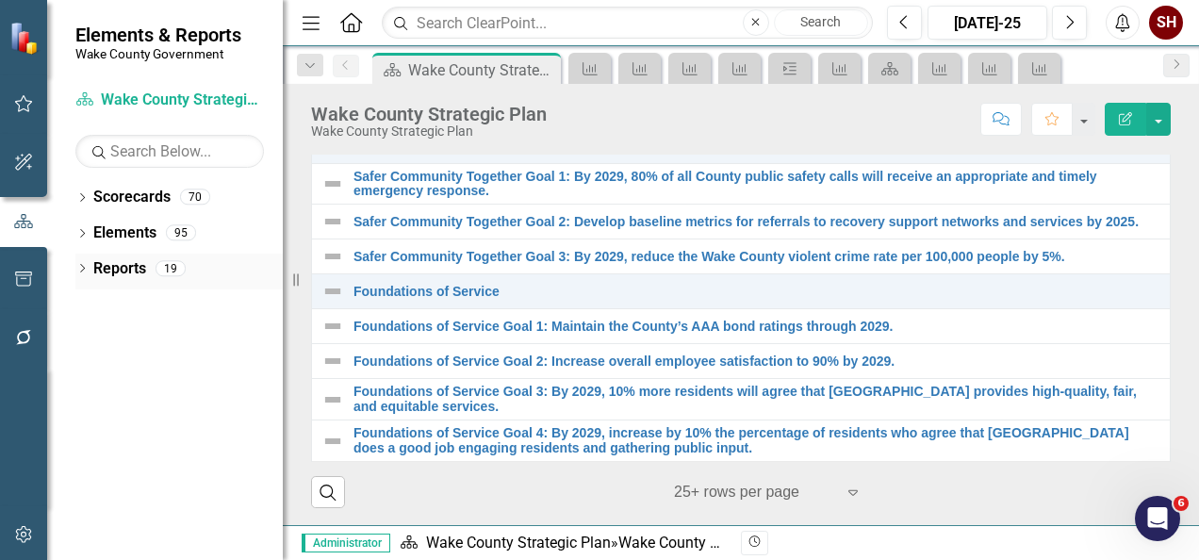
click at [92, 271] on div "Dropdown Reports 19" at bounding box center [178, 271] width 207 height 36
click at [81, 273] on icon "Dropdown" at bounding box center [81, 270] width 13 height 10
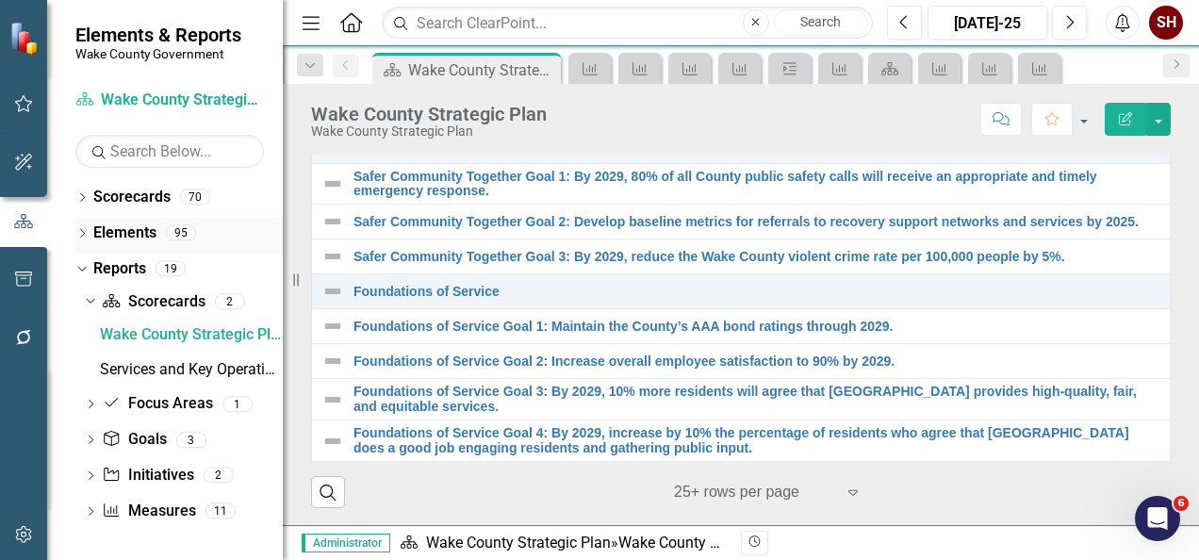
click at [81, 229] on icon at bounding box center [82, 233] width 5 height 8
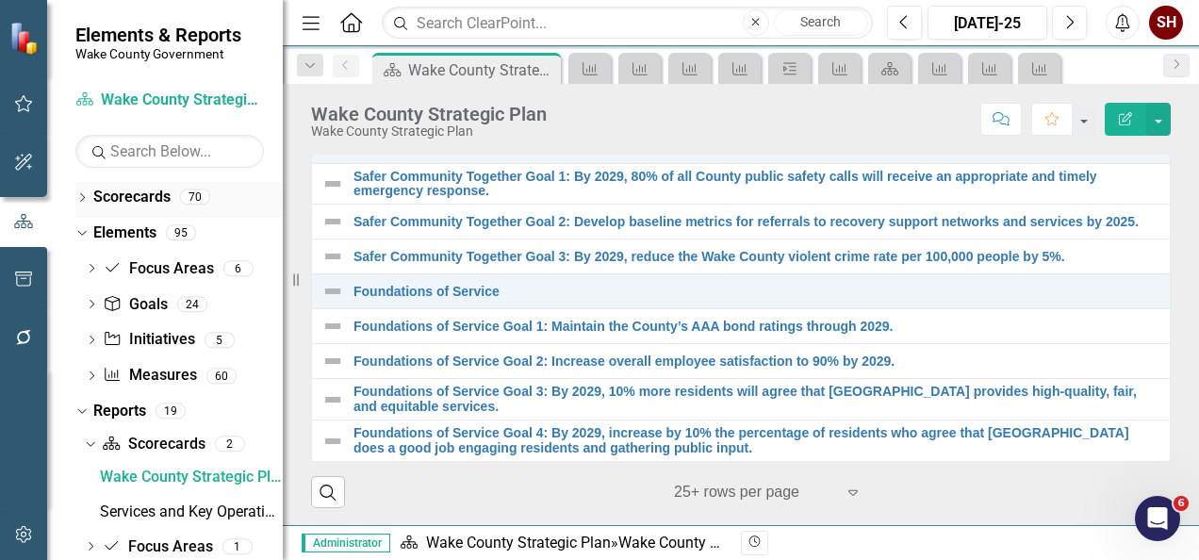
click at [78, 196] on icon "Dropdown" at bounding box center [81, 199] width 13 height 10
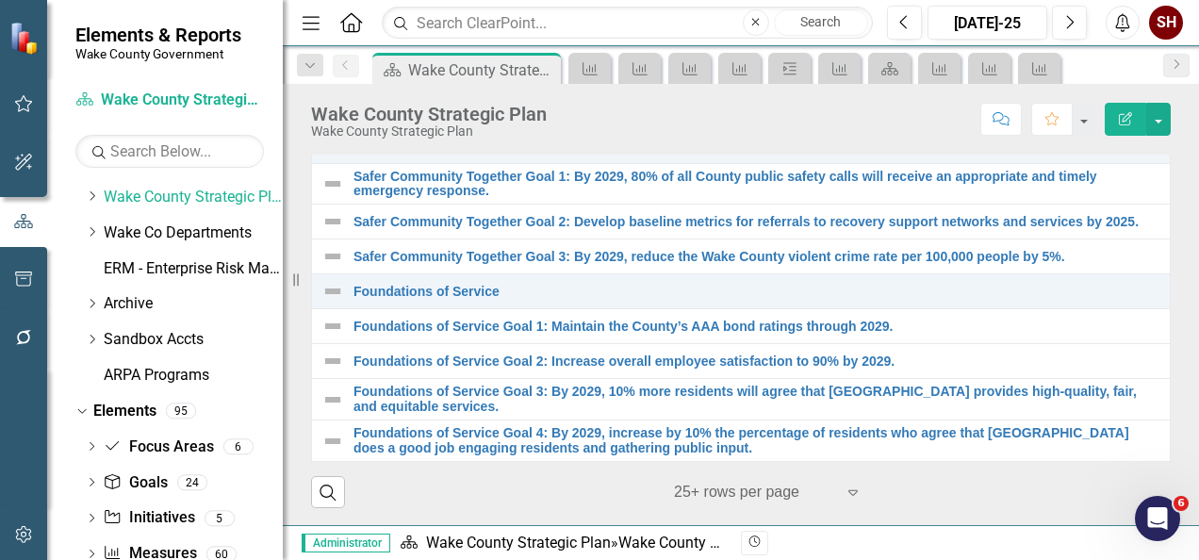
scroll to position [0, 0]
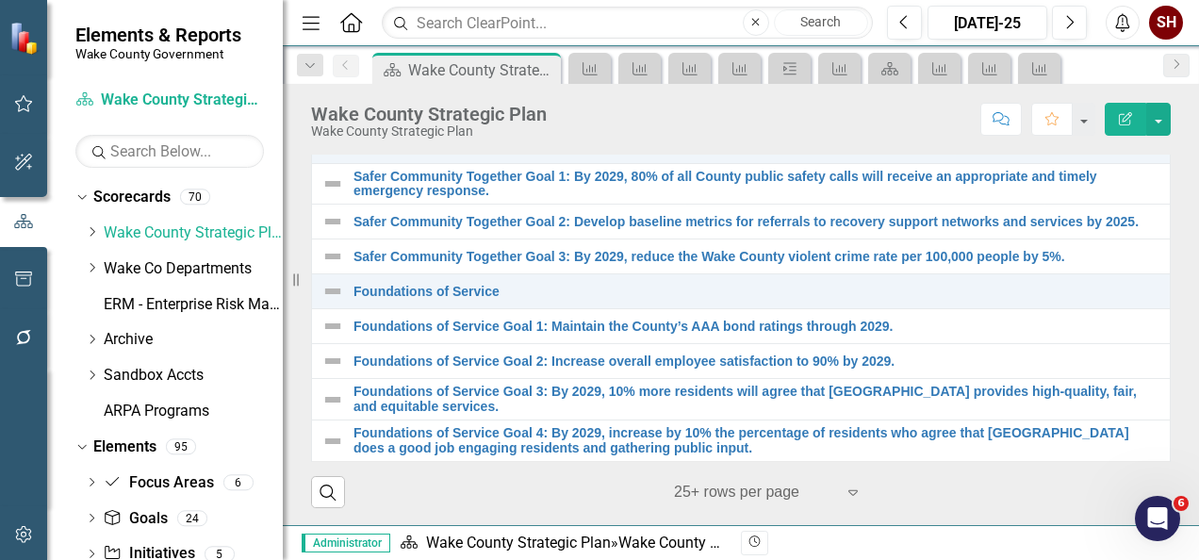
click at [354, 19] on icon "Home" at bounding box center [350, 22] width 24 height 20
click at [353, 19] on icon "Home" at bounding box center [350, 22] width 24 height 20
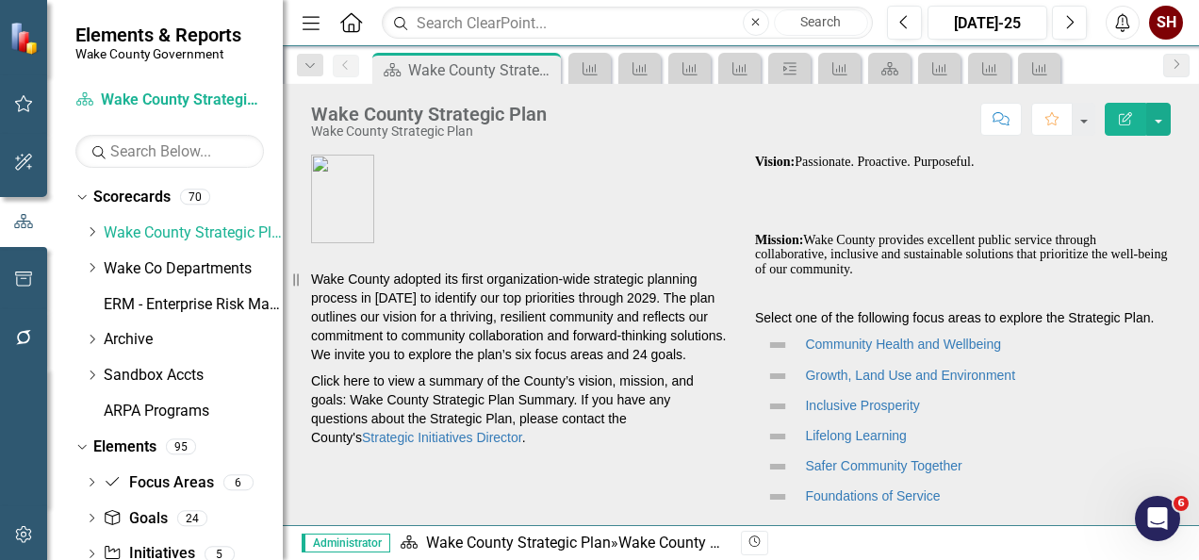
scroll to position [145, 0]
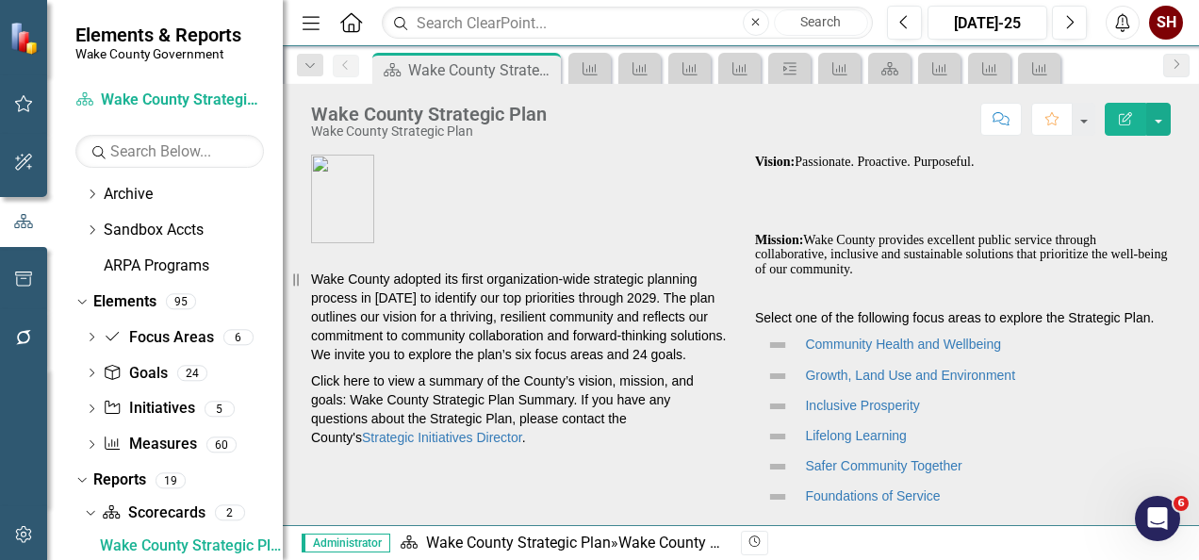
click at [313, 30] on icon "Menu" at bounding box center [311, 22] width 24 height 20
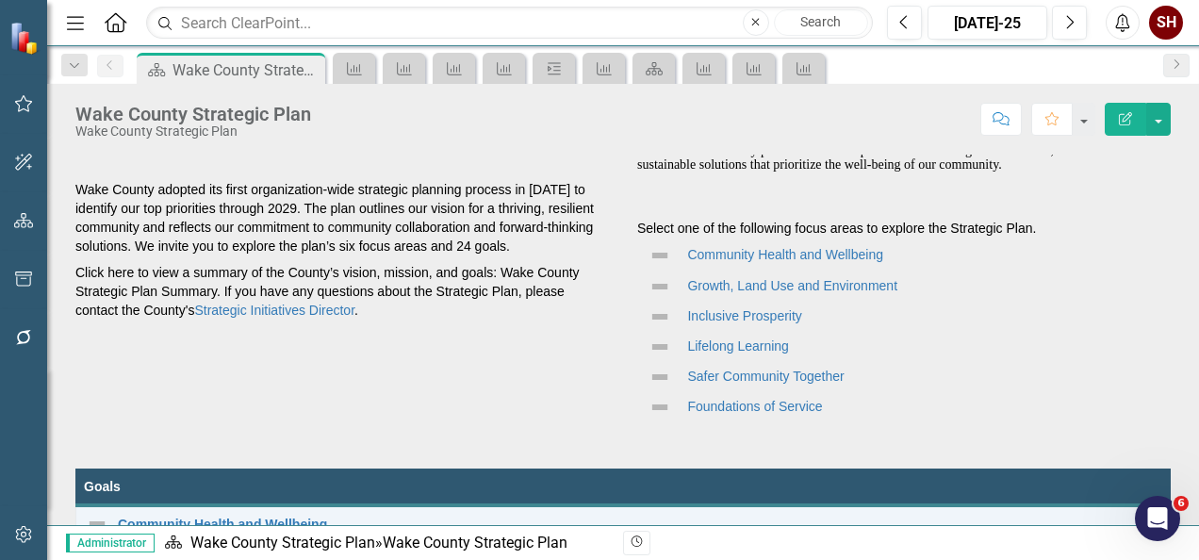
scroll to position [0, 0]
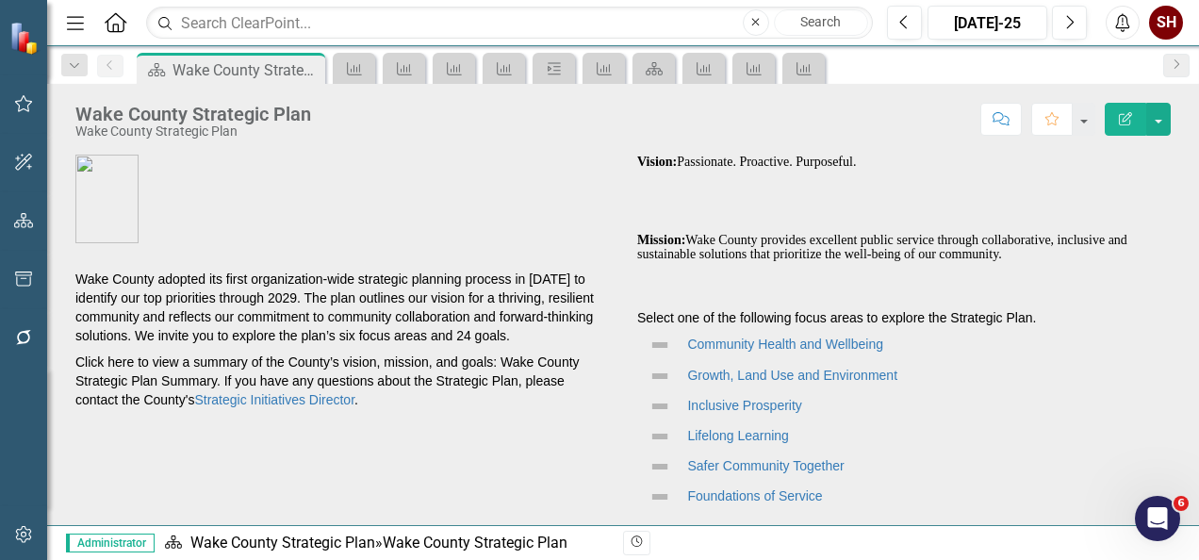
click at [1170, 24] on div "SH" at bounding box center [1166, 23] width 34 height 34
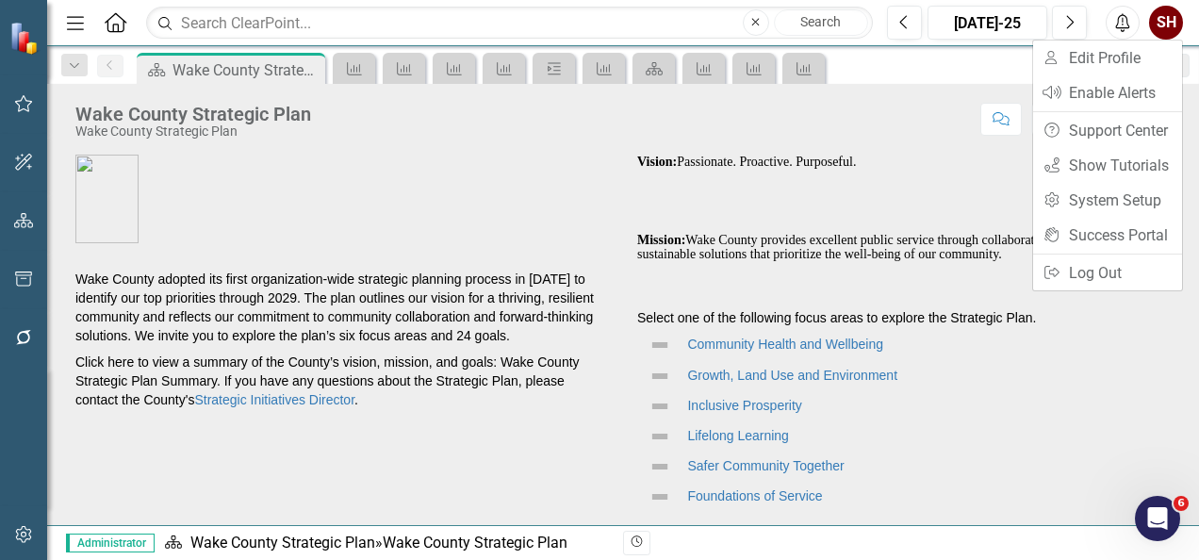
click at [1170, 25] on div "SH" at bounding box center [1166, 23] width 34 height 34
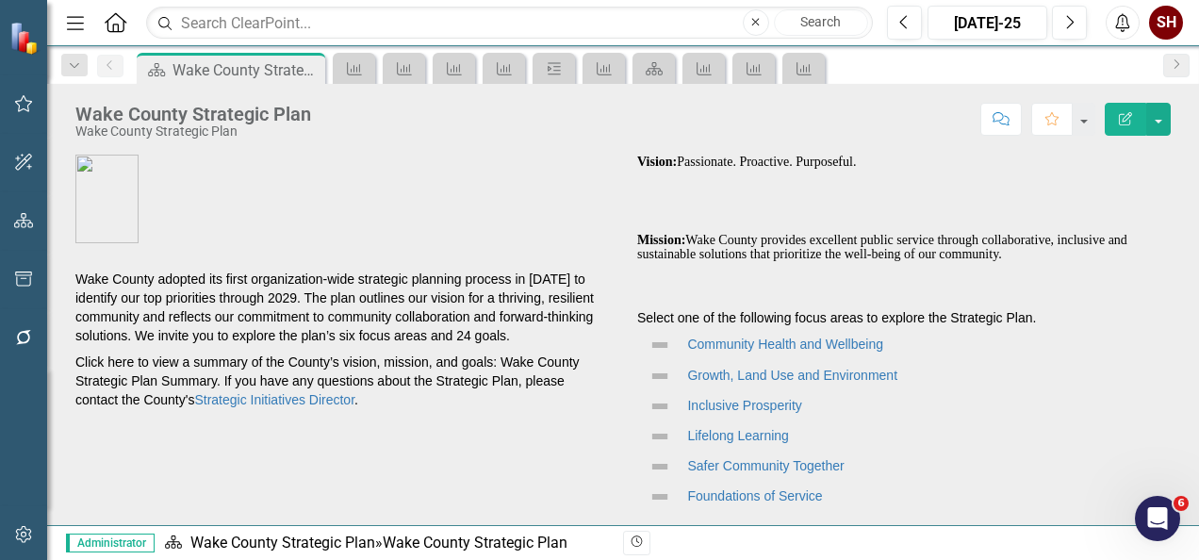
click at [1124, 29] on icon "Alerts" at bounding box center [1122, 22] width 20 height 19
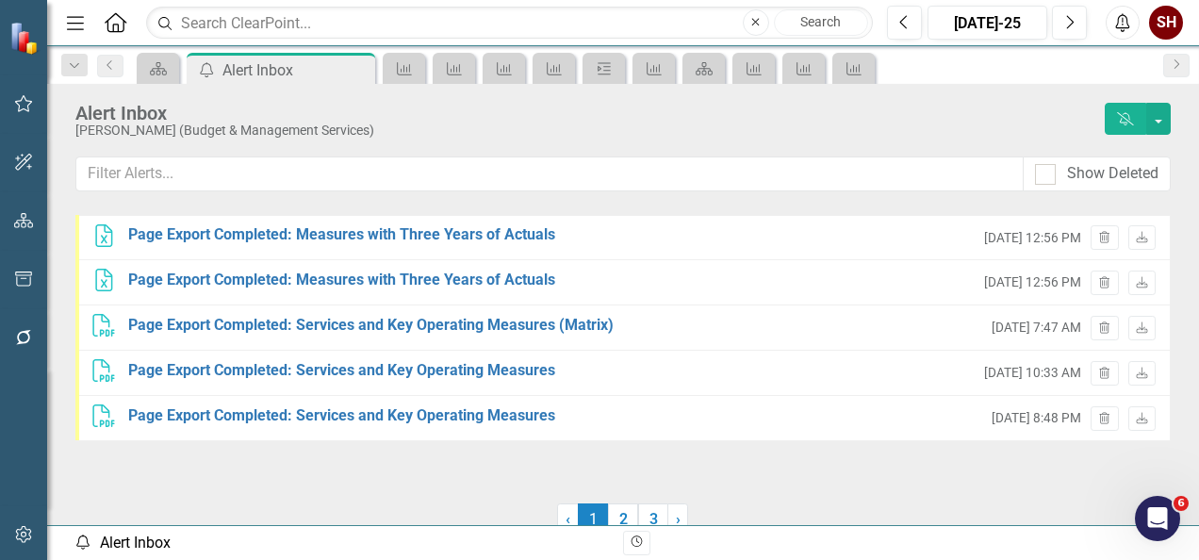
click at [1123, 29] on icon "Alerts" at bounding box center [1122, 22] width 20 height 19
click at [1173, 19] on div "SH" at bounding box center [1166, 23] width 34 height 34
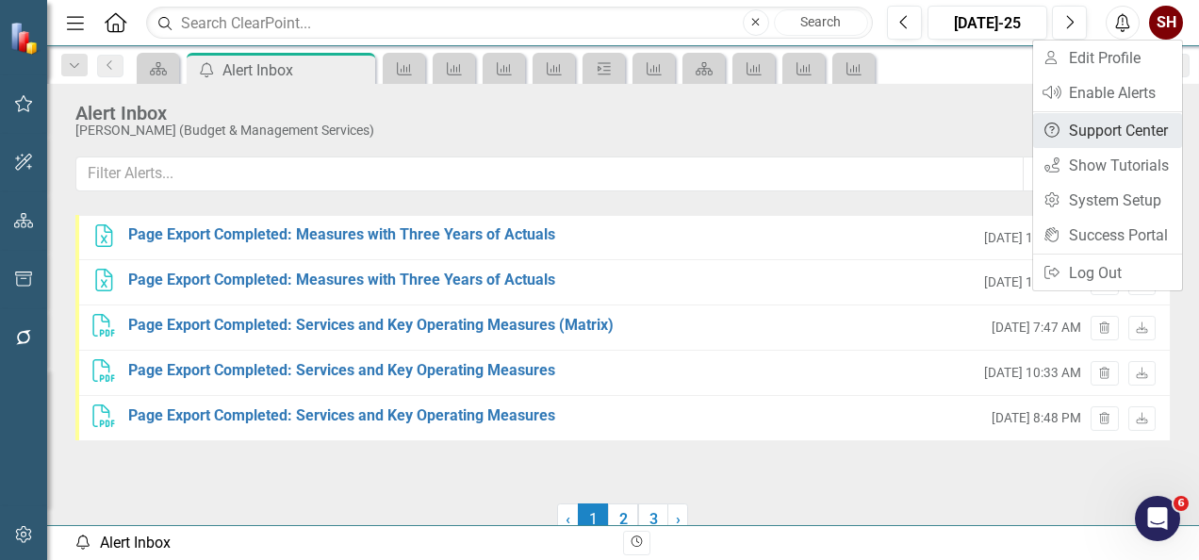
click at [1101, 145] on link "Help Support Center" at bounding box center [1107, 130] width 149 height 35
